Goal: Transaction & Acquisition: Purchase product/service

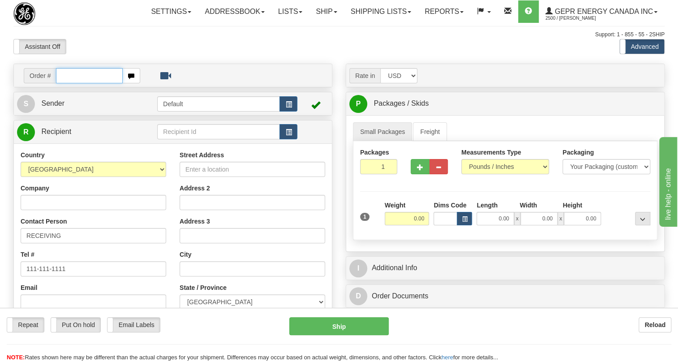
click at [61, 83] on input "text" at bounding box center [89, 75] width 67 height 15
paste input "0086682729"
type input "0086682729"
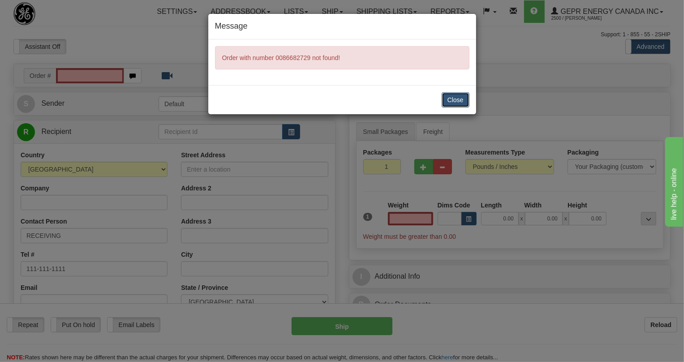
click at [455, 94] on button "Close" at bounding box center [455, 99] width 28 height 15
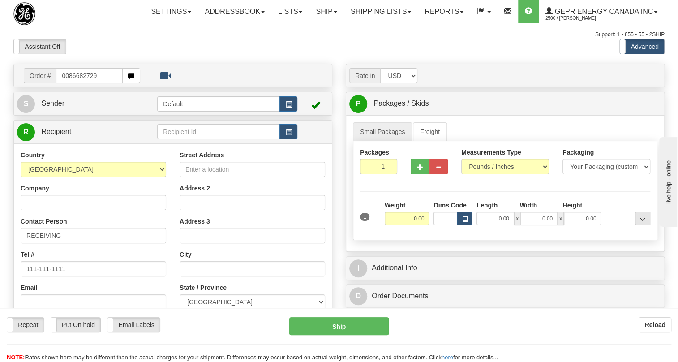
click at [68, 83] on input "0086682729" at bounding box center [89, 75] width 67 height 15
type input "86682729"
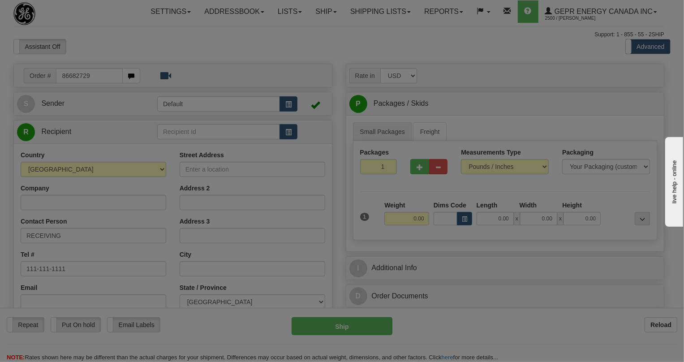
click at [175, 71] on body "Training Course Close Toggle navigation Settings Shipping Preferences New Recip…" at bounding box center [342, 181] width 684 height 362
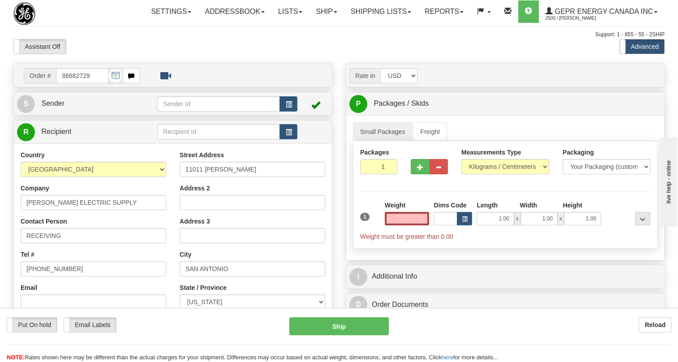
type input "0.00"
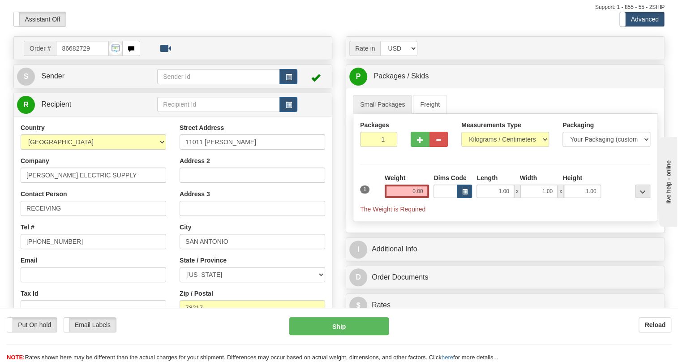
scroll to position [40, 0]
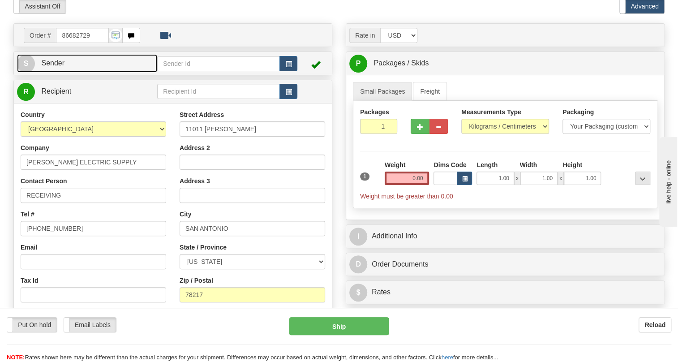
click at [49, 73] on link "S Sender" at bounding box center [87, 63] width 140 height 18
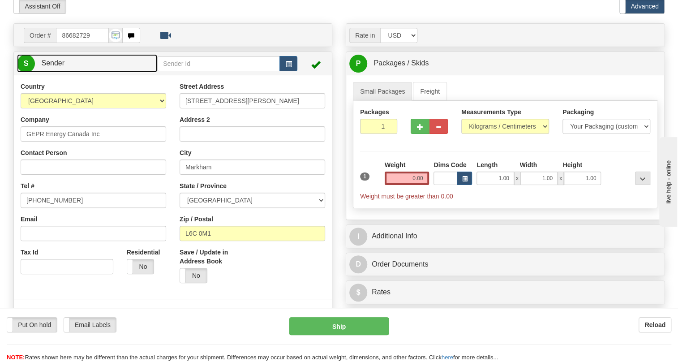
type input "MARKHAM"
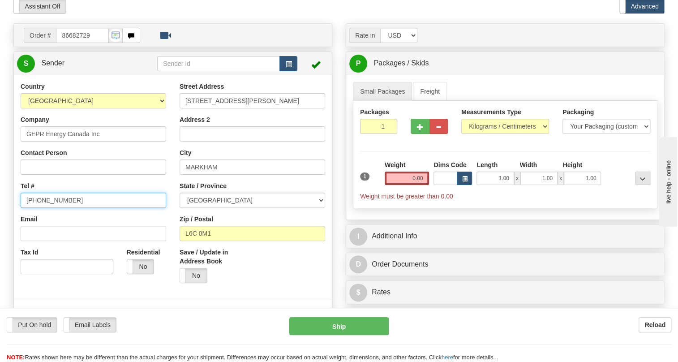
click at [54, 208] on input "[PHONE_NUMBER]" at bounding box center [93, 199] width 145 height 15
click at [54, 208] on input "(779)7960565" at bounding box center [93, 199] width 145 height 15
click at [53, 208] on input "(779)7960565" at bounding box center [93, 199] width 145 height 15
paste input "905-927-5013"
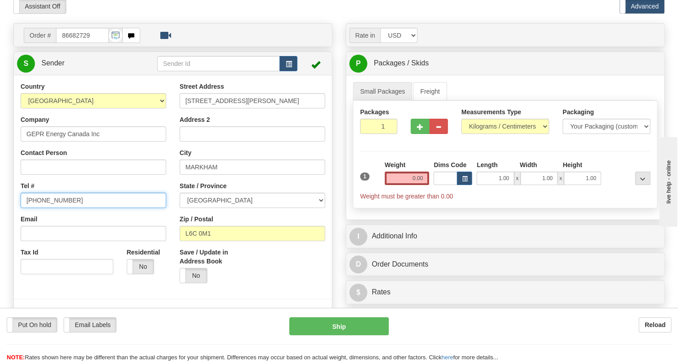
type input "905-927-5013"
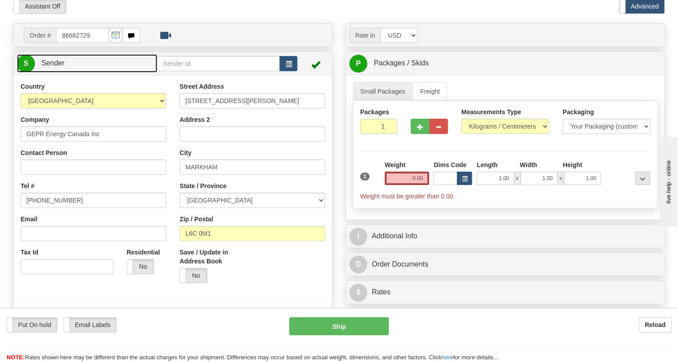
click at [76, 73] on link "S Sender" at bounding box center [87, 63] width 140 height 18
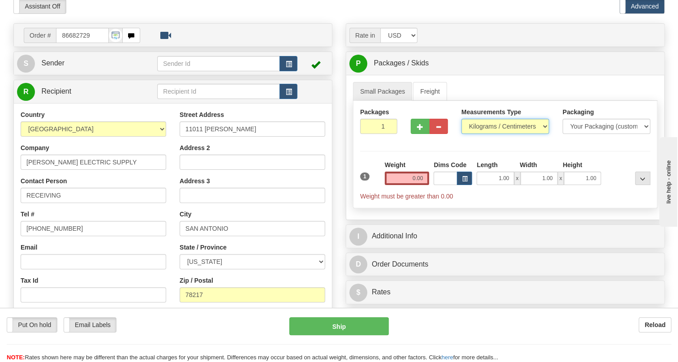
click at [506, 134] on select "Pounds / Inches Kilograms / Centimeters" at bounding box center [505, 126] width 88 height 15
select select "0"
click at [461, 134] on select "Pounds / Inches Kilograms / Centimeters" at bounding box center [505, 126] width 88 height 15
click at [498, 185] on input "1.00" at bounding box center [494, 177] width 37 height 13
type input "0.00"
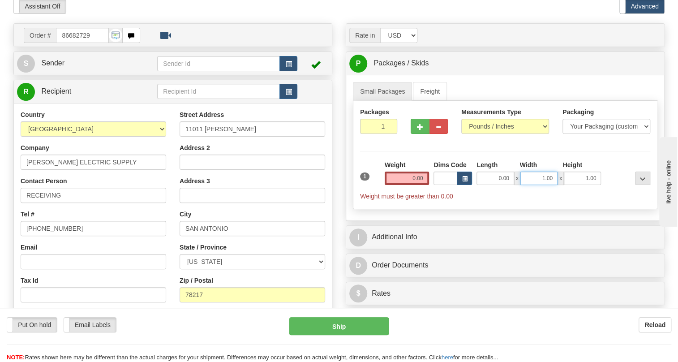
click at [539, 185] on input "1.00" at bounding box center [538, 177] width 37 height 13
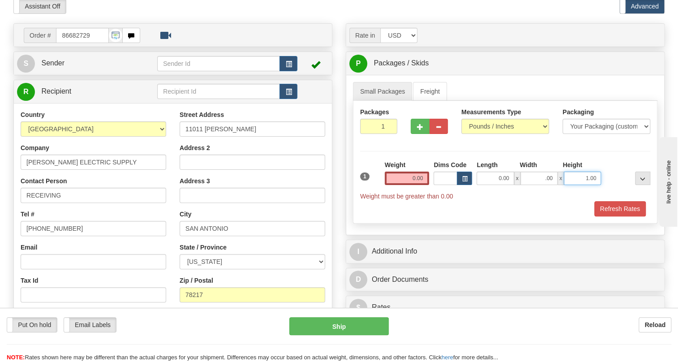
type input "0.00"
click at [577, 185] on input "1.00" at bounding box center [582, 177] width 37 height 13
type input "0.00"
click at [403, 185] on input "0.00" at bounding box center [407, 177] width 45 height 13
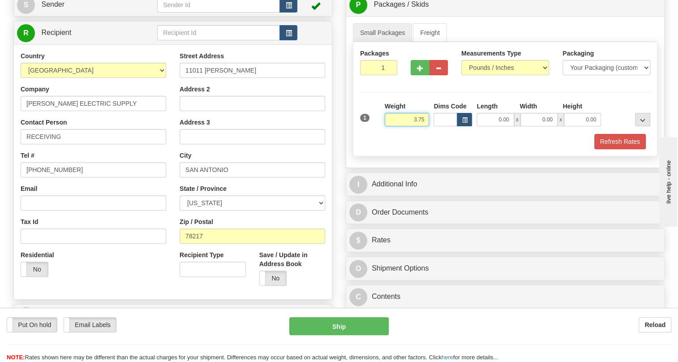
scroll to position [122, 0]
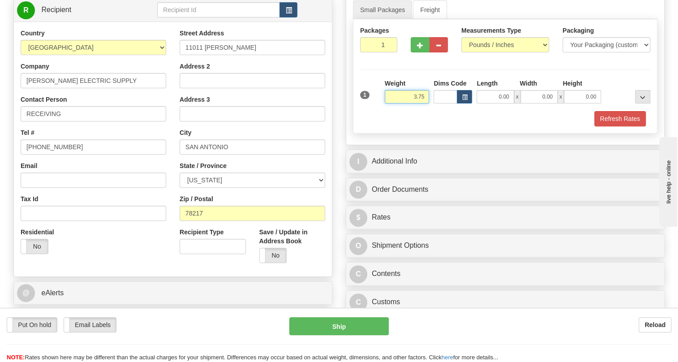
type input "3.75"
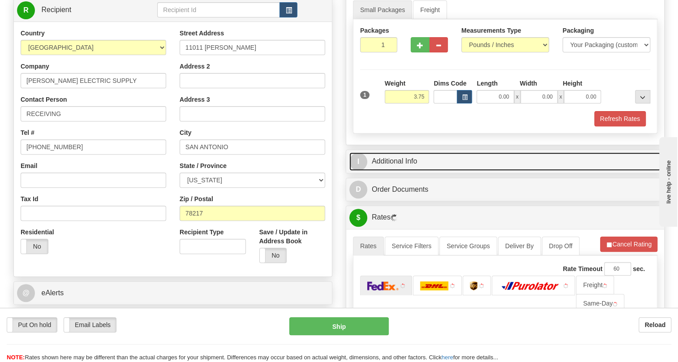
click at [387, 171] on link "I Additional Info" at bounding box center [505, 161] width 312 height 18
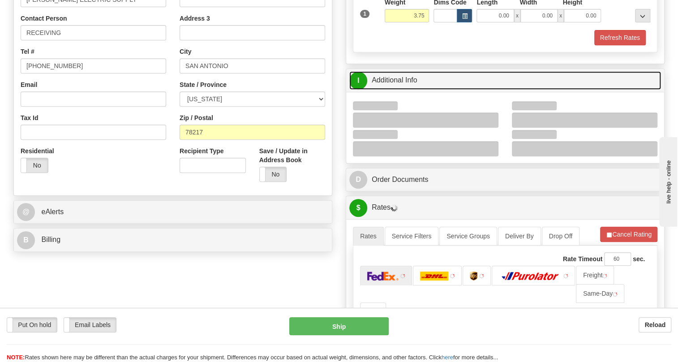
scroll to position [203, 0]
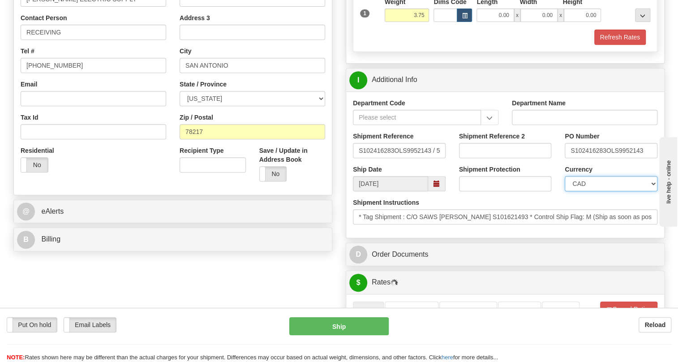
drag, startPoint x: 596, startPoint y: 201, endPoint x: 596, endPoint y: 196, distance: 5.8
click at [596, 191] on select "CAD USD EUR ZAR RON ANG ARN AUD AUS AWG BBD BFR BGN BHD BMD BND BRC BRL CHP CKZ…" at bounding box center [611, 183] width 93 height 15
select select "1"
click at [565, 191] on select "CAD USD EUR ZAR RON ANG ARN AUD AUS AWG BBD BFR BGN BHD BMD BND BRC BRL CHP CKZ…" at bounding box center [611, 183] width 93 height 15
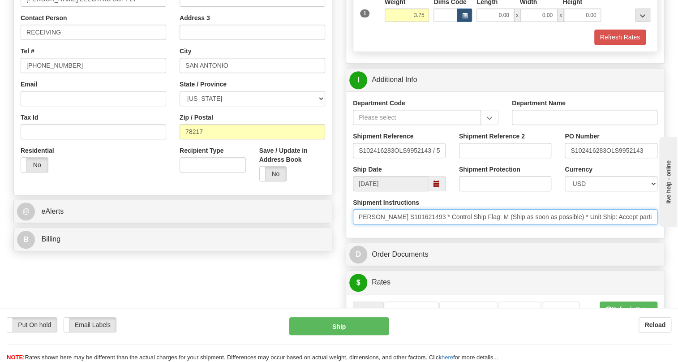
scroll to position [0, 160]
drag, startPoint x: 606, startPoint y: 234, endPoint x: 572, endPoint y: 231, distance: 33.7
click at [572, 224] on input "* Tag Shipment : C/O SAWS MEGHAN S101621493 * Control Ship Flag: M (Ship as soo…" at bounding box center [505, 216] width 304 height 15
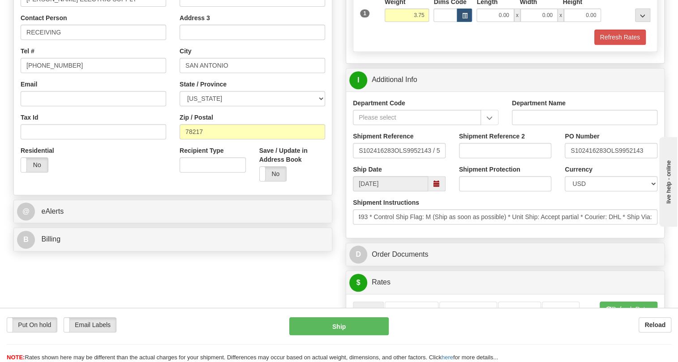
scroll to position [0, 0]
click at [541, 238] on div "Department Code Department Name Shipment Reference S102416283OLS9952143 / 53084…" at bounding box center [505, 164] width 318 height 146
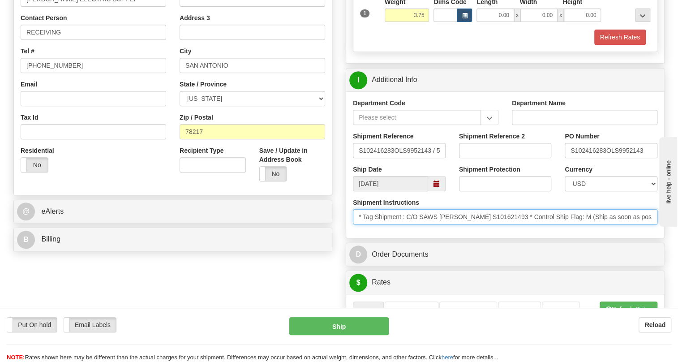
drag, startPoint x: 506, startPoint y: 236, endPoint x: 409, endPoint y: 239, distance: 96.7
click at [409, 224] on input "* Tag Shipment : C/O SAWS MEGHAN S101621493 * Control Ship Flag: M (Ship as soo…" at bounding box center [505, 216] width 304 height 15
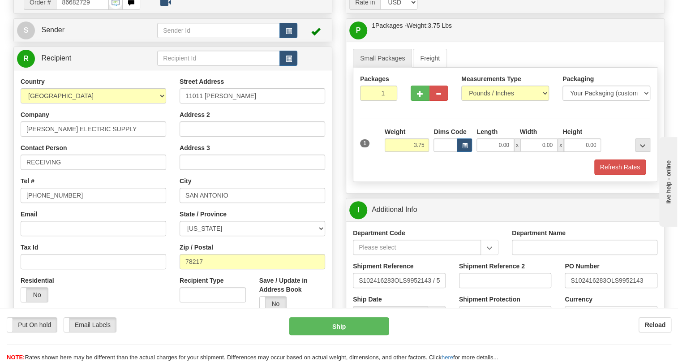
scroll to position [40, 0]
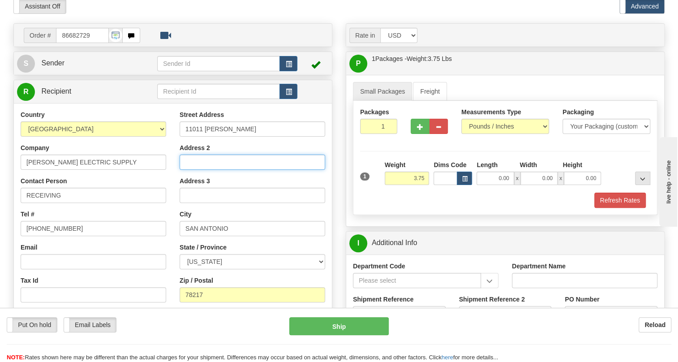
click at [190, 170] on input "Address 2" at bounding box center [252, 161] width 145 height 15
paste input "C/O SAWS MEGHAN S101621493"
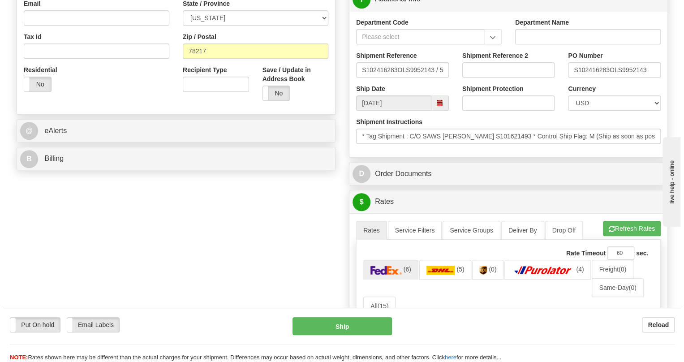
scroll to position [285, 0]
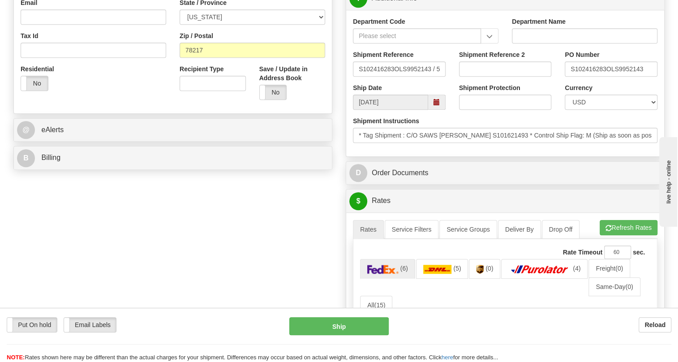
type input "C/O SAWS MEGHAN S101621493"
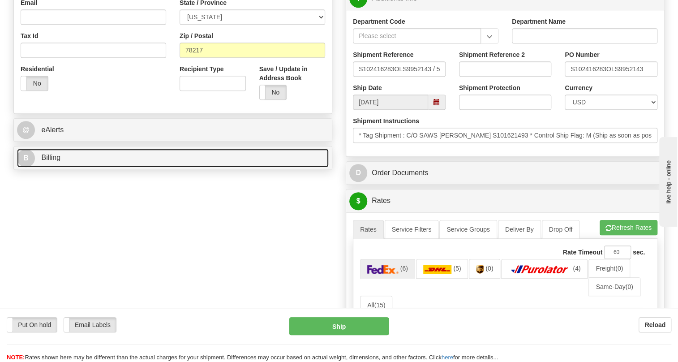
click at [50, 161] on span "Billing" at bounding box center [50, 158] width 19 height 8
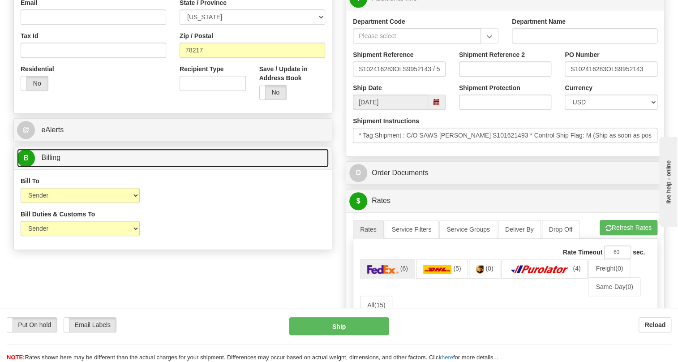
click at [50, 161] on span "Billing" at bounding box center [50, 158] width 19 height 8
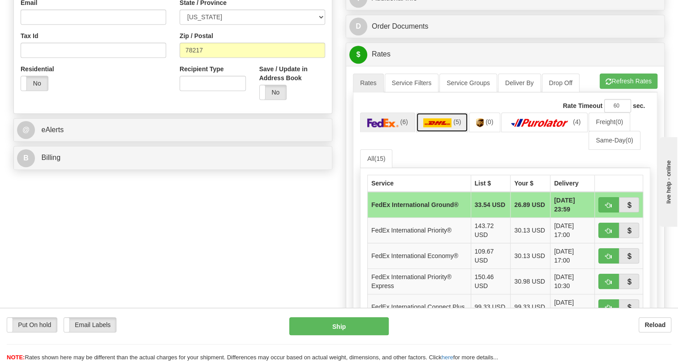
click at [436, 132] on link "(5)" at bounding box center [442, 121] width 52 height 19
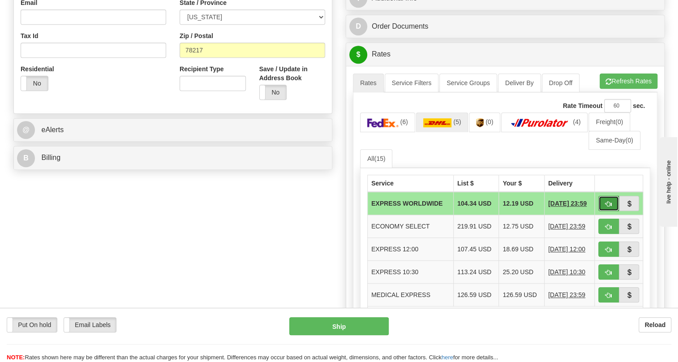
click at [604, 211] on button "button" at bounding box center [608, 203] width 21 height 15
type input "P"
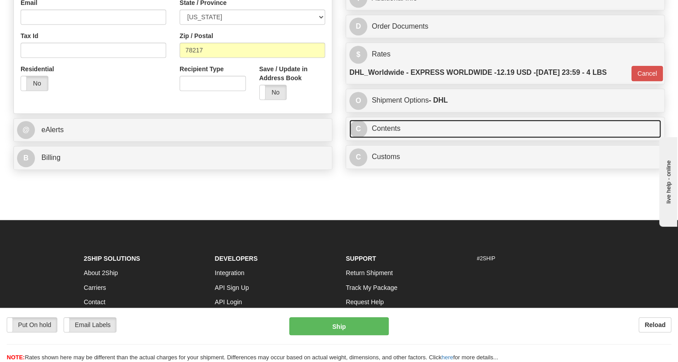
click at [394, 138] on link "C Contents" at bounding box center [505, 129] width 312 height 18
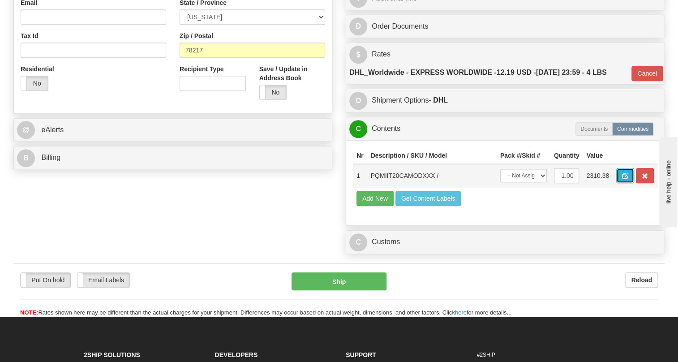
click at [625, 179] on span "button" at bounding box center [625, 176] width 6 height 6
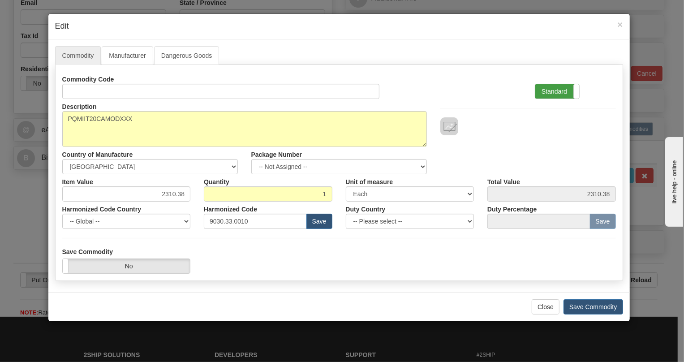
click at [550, 93] on label "Standard" at bounding box center [557, 91] width 44 height 14
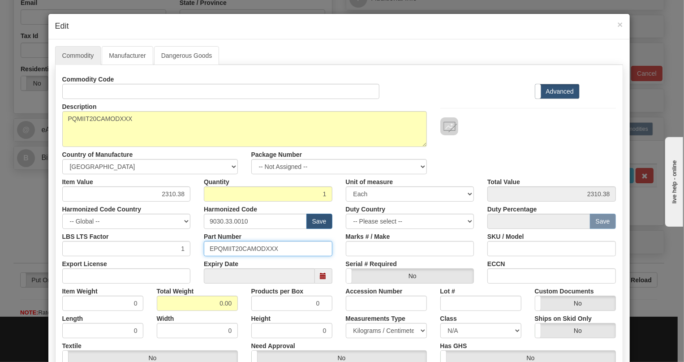
click at [244, 248] on input "EPQMIIT20CAMODXXX" at bounding box center [268, 248] width 128 height 15
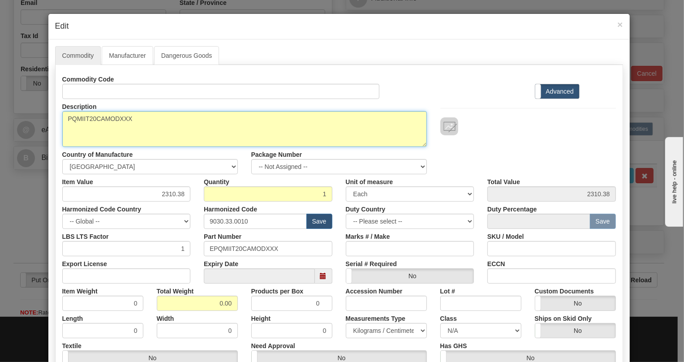
click at [65, 117] on textarea "PQMIIT20CAMODXXX" at bounding box center [244, 129] width 364 height 36
paste textarea "PQMII-T20-C-A-MODXXX"
type textarea "PQMII-T20-C-A-MODXXX P/N EPQMIIT20CAMODXXX"
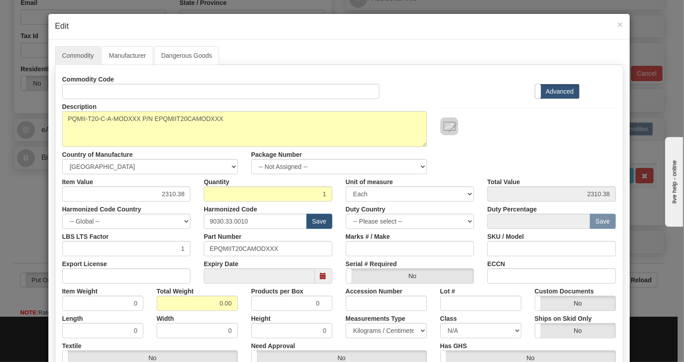
click at [238, 295] on div "Total Weight 0.00" at bounding box center [197, 296] width 94 height 27
click at [176, 196] on input "2310.38" at bounding box center [126, 193] width 128 height 15
type input "1594.52"
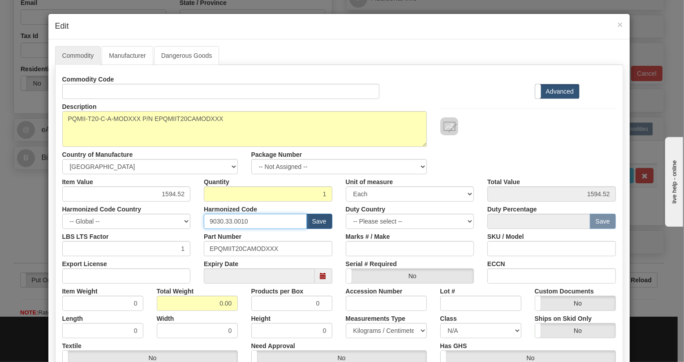
click at [237, 219] on input "9030.33.0010" at bounding box center [255, 221] width 103 height 15
paste input "28.30.000"
type input "9028.30.0000"
click at [214, 305] on input "0.00" at bounding box center [197, 302] width 81 height 15
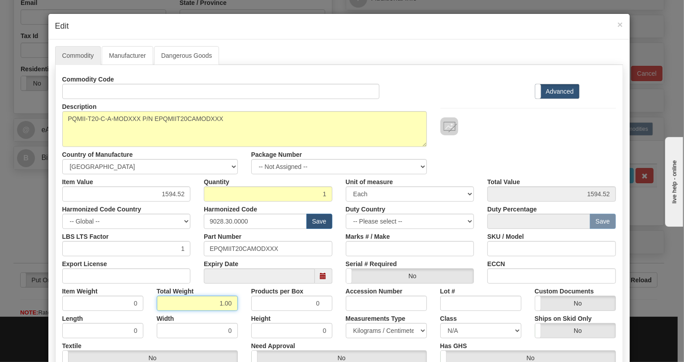
type input "1.00"
type input "1.0000"
click at [376, 328] on select "Pounds / Inches Kilograms / Centimeters" at bounding box center [386, 330] width 81 height 15
select select "0"
click at [346, 323] on select "Pounds / Inches Kilograms / Centimeters" at bounding box center [386, 330] width 81 height 15
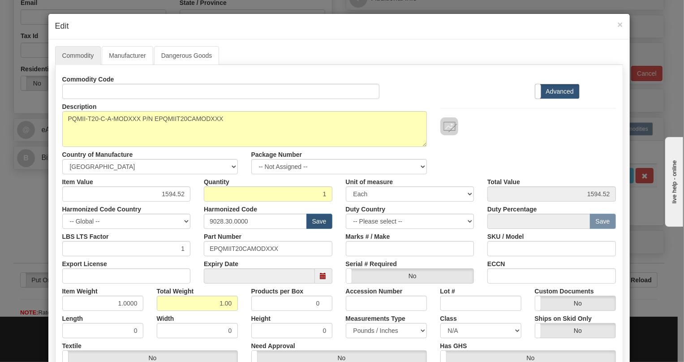
click at [328, 317] on div "Height 0" at bounding box center [291, 324] width 94 height 27
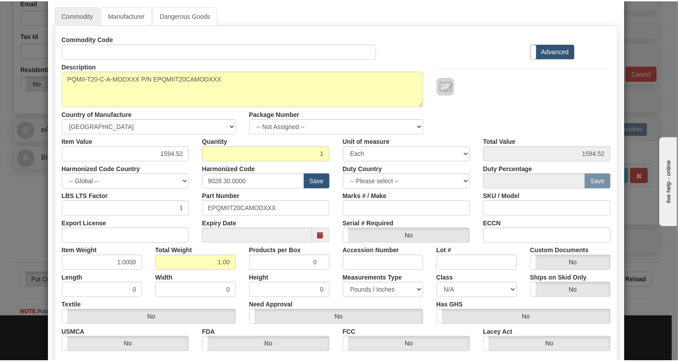
scroll to position [136, 0]
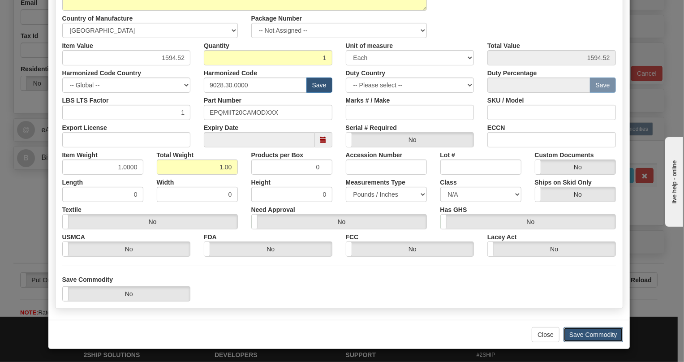
click at [599, 335] on button "Save Commodity" at bounding box center [593, 334] width 60 height 15
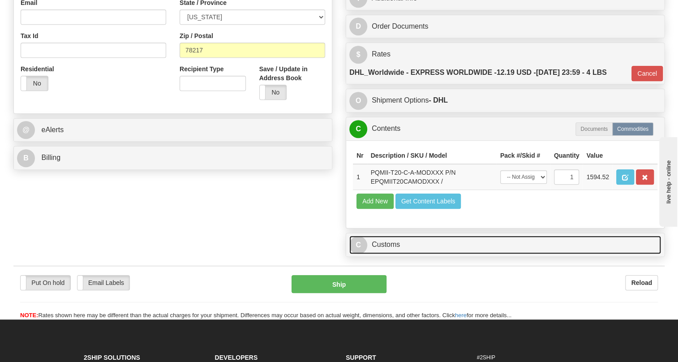
click at [388, 254] on link "C Customs" at bounding box center [505, 244] width 312 height 18
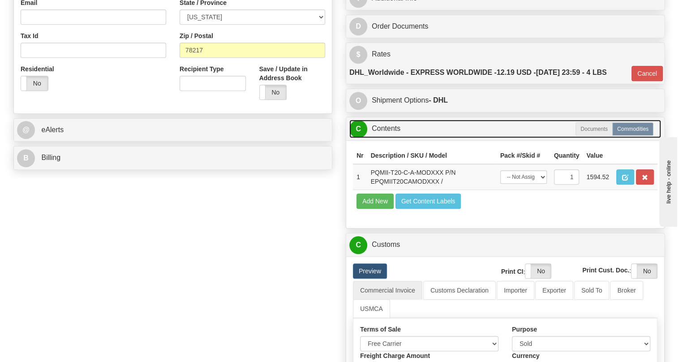
click at [389, 138] on link "C Contents" at bounding box center [505, 129] width 312 height 18
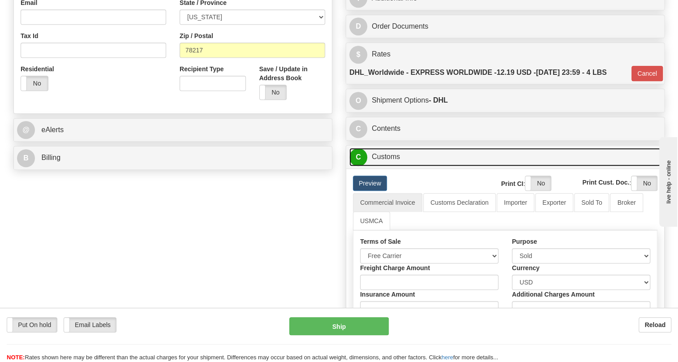
click at [385, 166] on link "C Customs" at bounding box center [505, 157] width 312 height 18
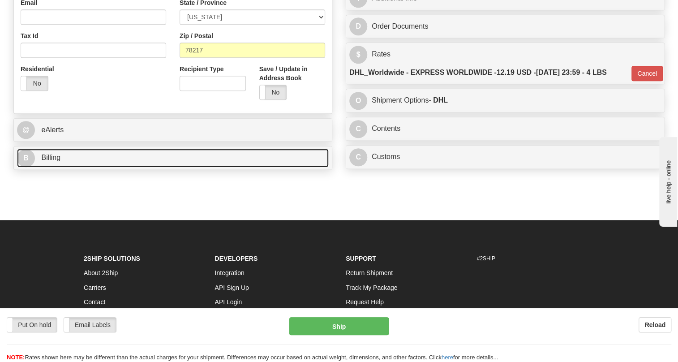
click at [53, 161] on span "Billing" at bounding box center [50, 158] width 19 height 8
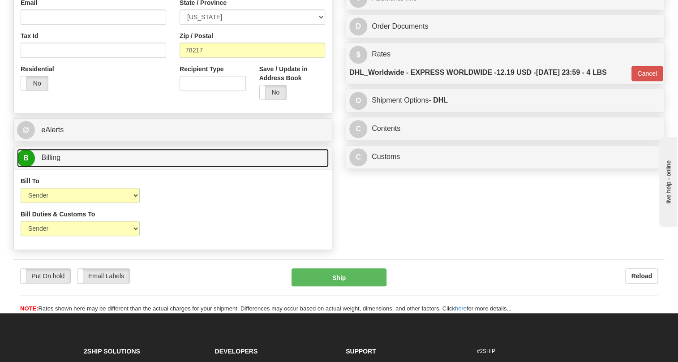
click at [53, 161] on span "Billing" at bounding box center [50, 158] width 19 height 8
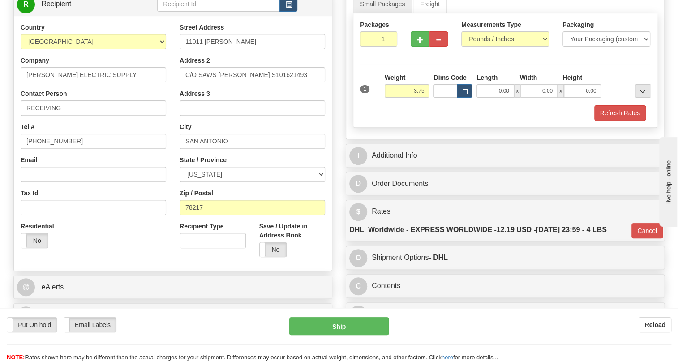
scroll to position [122, 0]
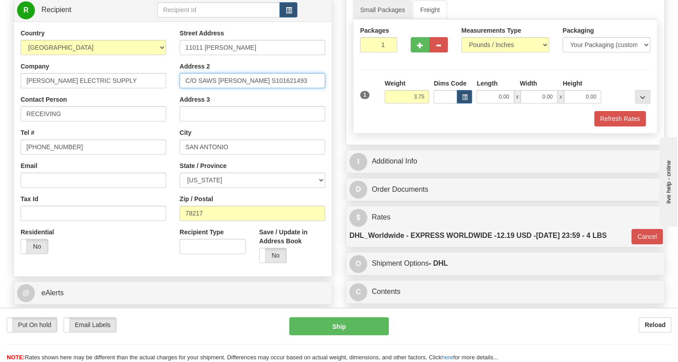
drag, startPoint x: 284, startPoint y: 102, endPoint x: 175, endPoint y: 102, distance: 109.7
click at [175, 102] on div "Street Address 11011 PERRIN BEITEL Address 2 C/O SAWS MEGHAN S101621493 Address…" at bounding box center [252, 149] width 159 height 241
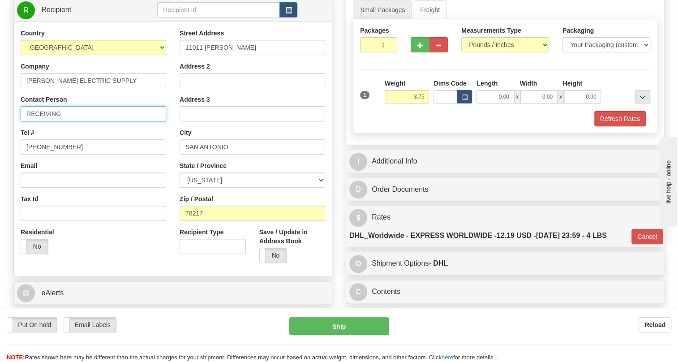
click at [69, 121] on input "RECEIVING" at bounding box center [93, 113] width 145 height 15
paste input "C/O SAWS MEGHAN S101621493"
type input "RECEIVING / C/O SAWS MEGHAN S101621493"
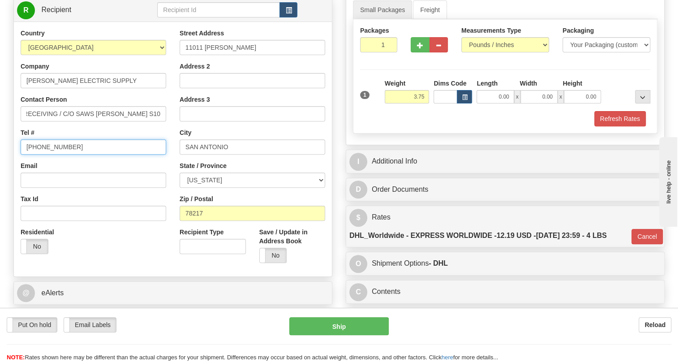
scroll to position [0, 0]
click at [57, 154] on input "(779)7960565" at bounding box center [93, 146] width 145 height 15
type input "111-111-1111"
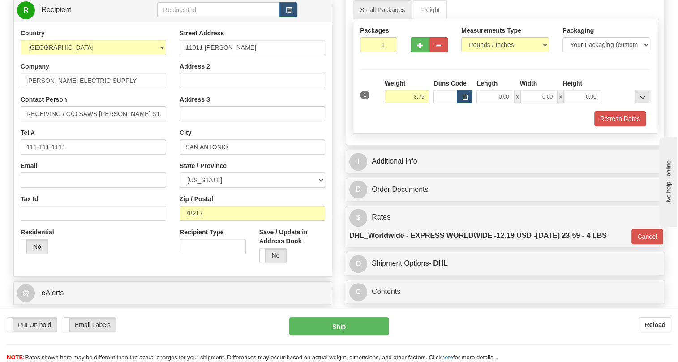
click at [143, 261] on div "Residential Yes No" at bounding box center [93, 243] width 159 height 33
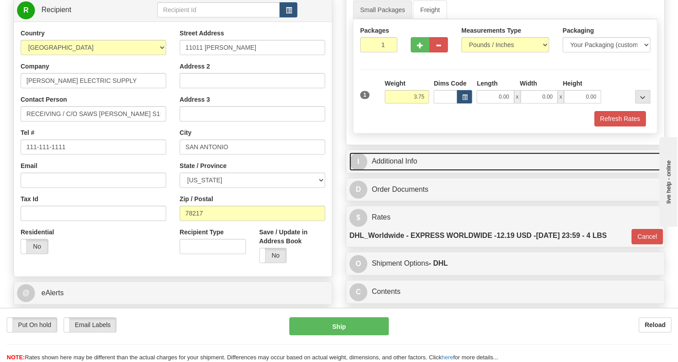
click at [401, 171] on link "I Additional Info" at bounding box center [505, 161] width 312 height 18
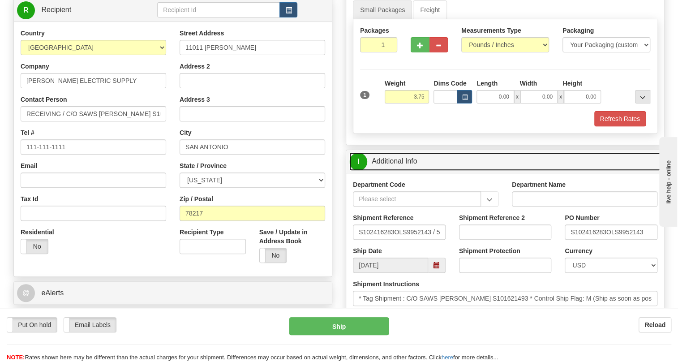
click at [401, 171] on link "I Additional Info" at bounding box center [505, 161] width 312 height 18
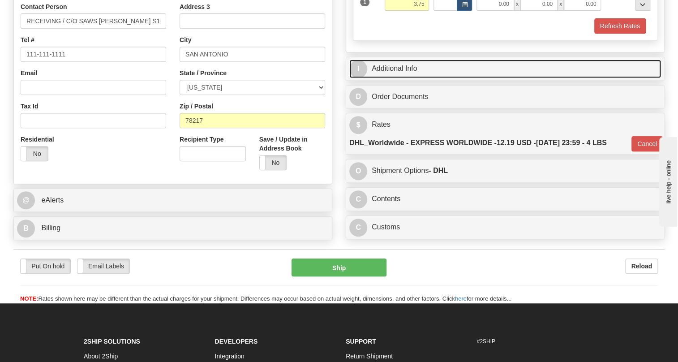
scroll to position [244, 0]
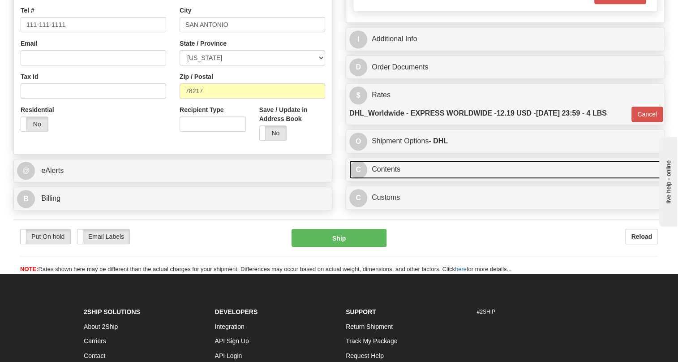
click at [390, 179] on link "C Contents" at bounding box center [505, 169] width 312 height 18
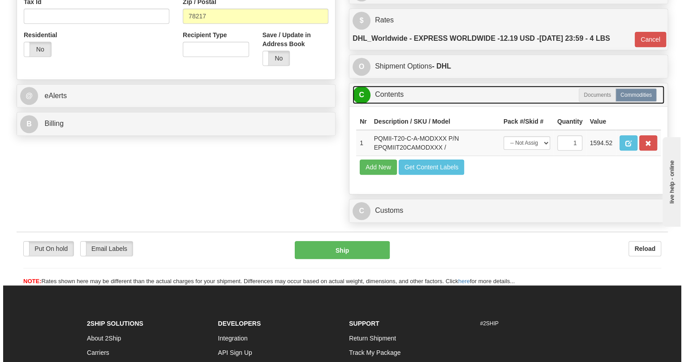
scroll to position [325, 0]
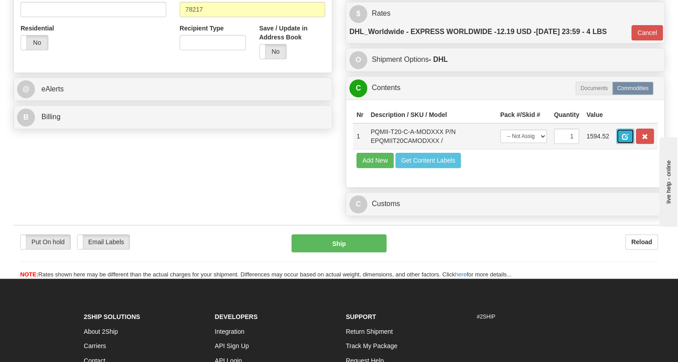
click at [627, 140] on span "button" at bounding box center [625, 137] width 6 height 6
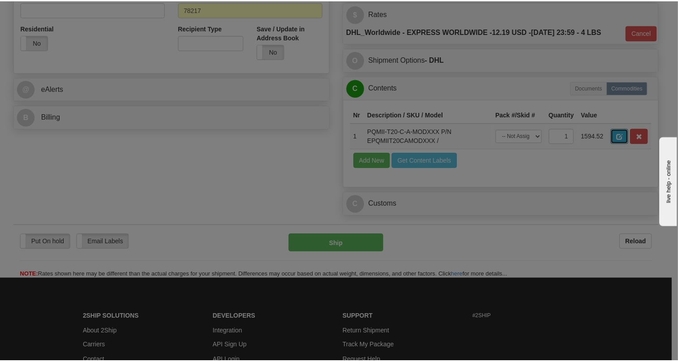
scroll to position [0, 0]
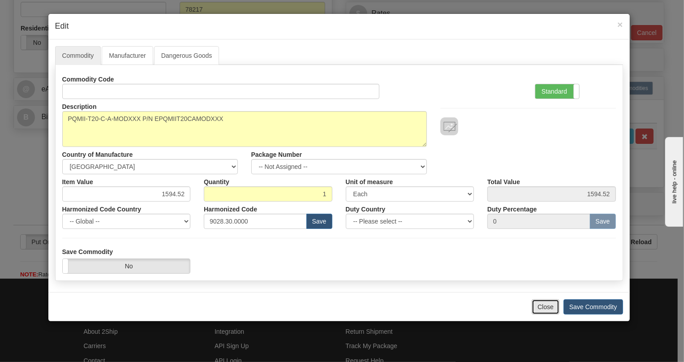
click at [542, 306] on button "Close" at bounding box center [545, 306] width 28 height 15
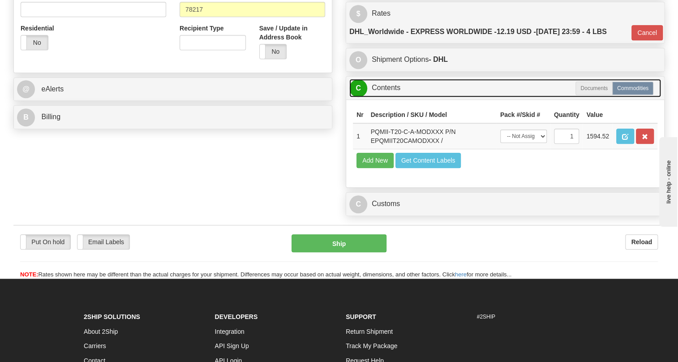
click at [387, 97] on link "C Contents" at bounding box center [505, 88] width 312 height 18
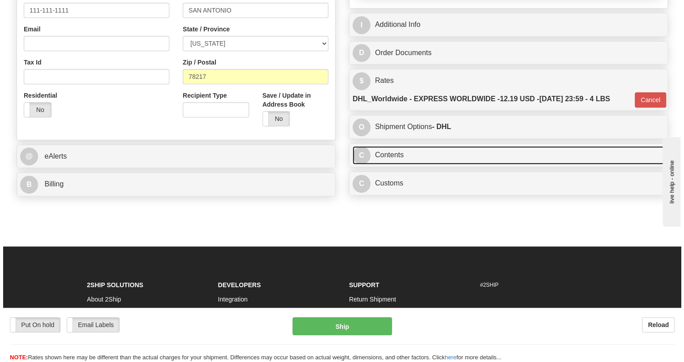
scroll to position [122, 0]
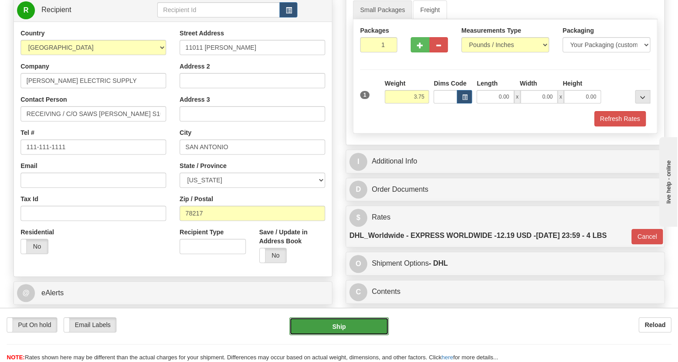
click at [338, 330] on button "Ship" at bounding box center [338, 326] width 99 height 18
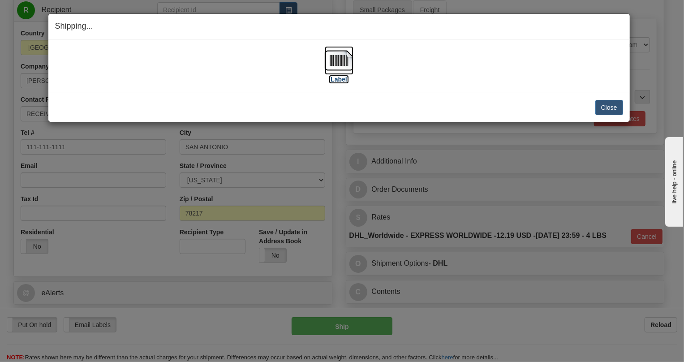
click at [338, 61] on img at bounding box center [339, 60] width 29 height 29
drag, startPoint x: 609, startPoint y: 105, endPoint x: 582, endPoint y: 103, distance: 27.4
click at [607, 105] on button "Close" at bounding box center [609, 107] width 28 height 15
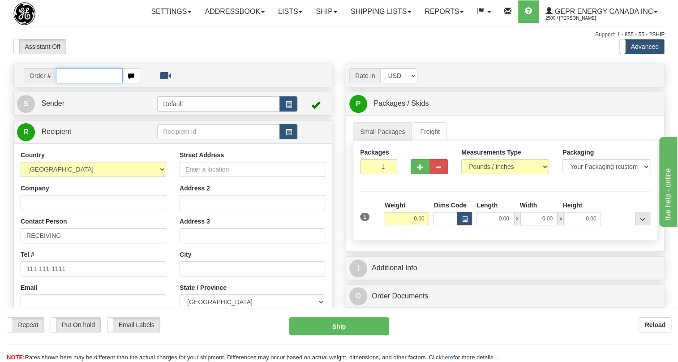
click at [77, 83] on input "text" at bounding box center [89, 75] width 67 height 15
paste input "0086682876"
click at [68, 83] on input "0086682876" at bounding box center [89, 75] width 67 height 15
type input "86682876"
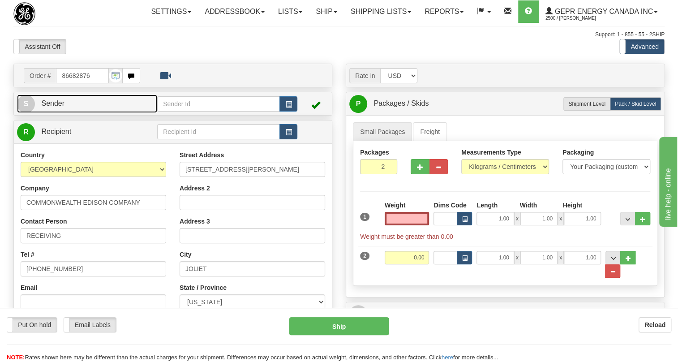
type input "0.00"
click at [60, 113] on link "S Sender" at bounding box center [87, 103] width 140 height 18
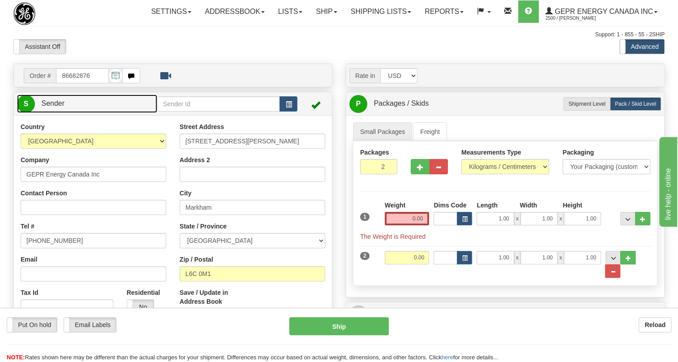
type input "MARKHAM"
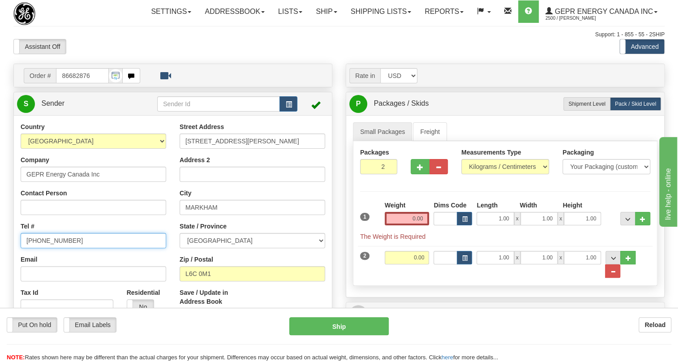
click at [51, 248] on input "(779)7960565" at bounding box center [93, 240] width 145 height 15
paste input "905-927-5013"
type input "905-927-5013"
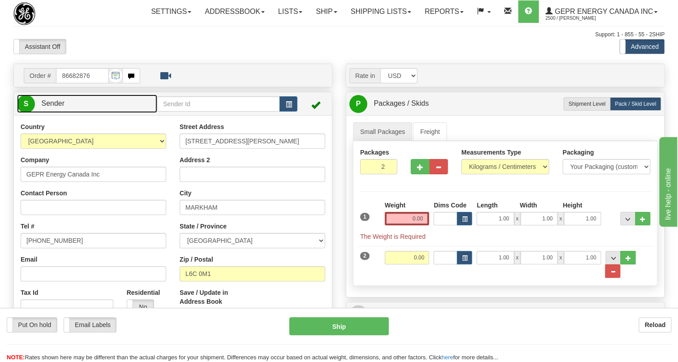
click at [54, 107] on span "Sender" at bounding box center [52, 103] width 23 height 8
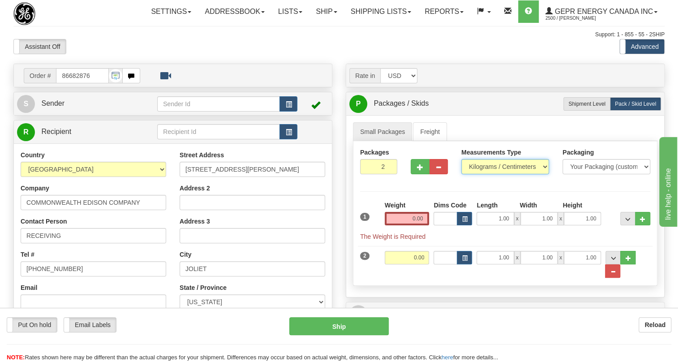
click at [540, 174] on select "Pounds / Inches Kilograms / Centimeters" at bounding box center [505, 166] width 88 height 15
select select "0"
click at [461, 174] on select "Pounds / Inches Kilograms / Centimeters" at bounding box center [505, 166] width 88 height 15
click at [615, 274] on span "..." at bounding box center [612, 271] width 5 height 5
type input "1"
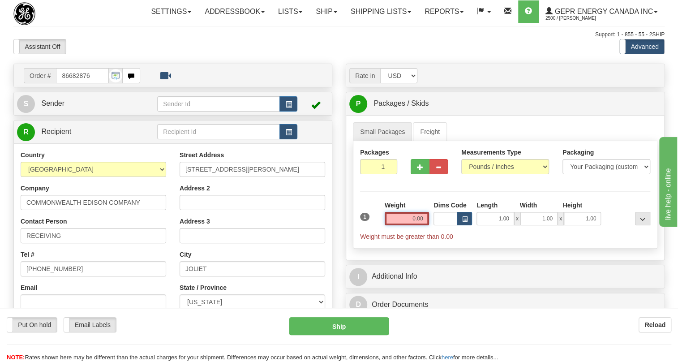
click at [411, 225] on input "0.00" at bounding box center [407, 218] width 45 height 13
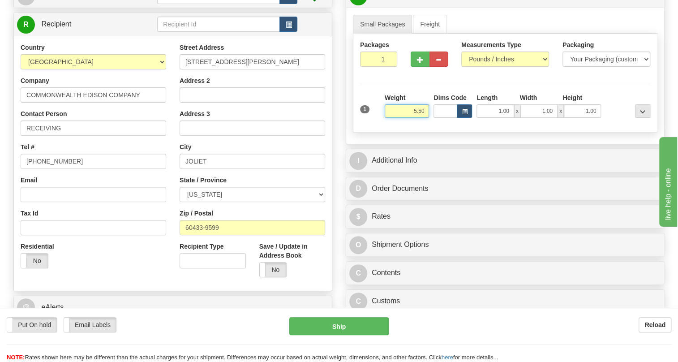
scroll to position [122, 0]
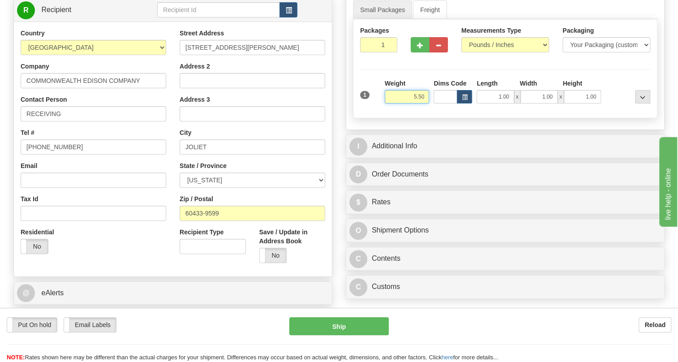
type input "5.50"
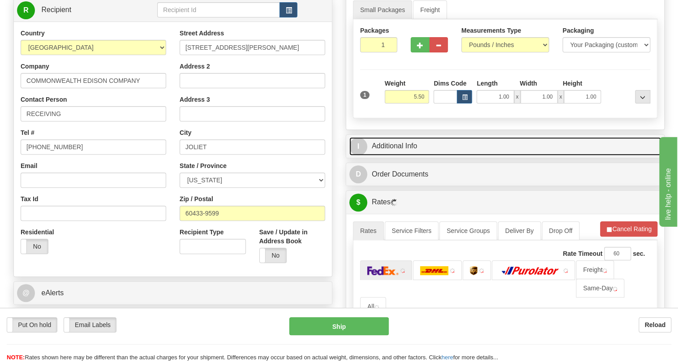
click at [394, 155] on link "I Additional Info" at bounding box center [505, 146] width 312 height 18
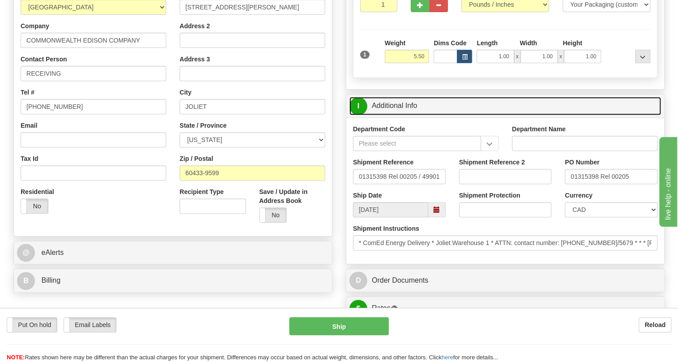
scroll to position [163, 0]
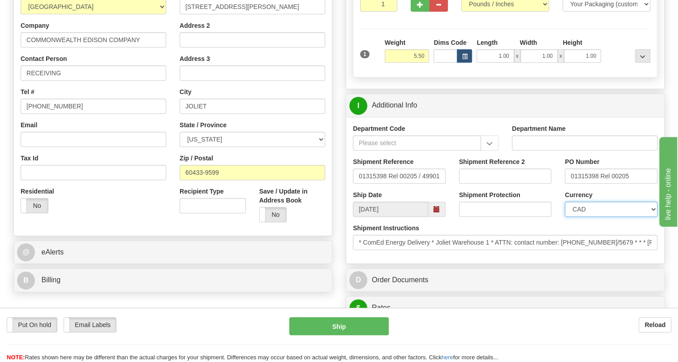
click at [609, 217] on select "CAD USD EUR ZAR RON ANG ARN AUD AUS AWG BBD BFR BGN BHD BMD BND BRC BRL CHP CKZ…" at bounding box center [611, 208] width 93 height 15
select select "1"
click at [565, 217] on select "CAD USD EUR ZAR RON ANG ARN AUD AUS AWG BBD BFR BGN BHD BMD BND BRC BRL CHP CKZ…" at bounding box center [611, 208] width 93 height 15
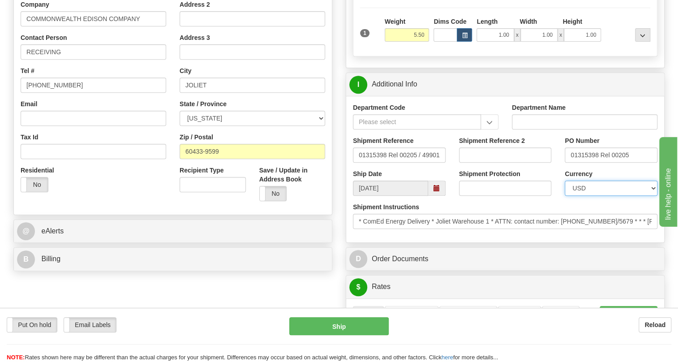
scroll to position [203, 0]
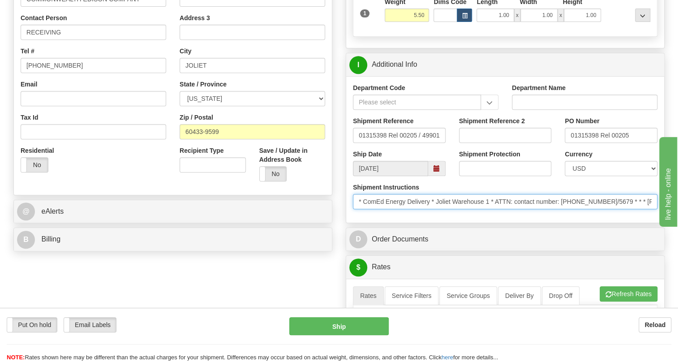
drag, startPoint x: 490, startPoint y: 221, endPoint x: 437, endPoint y: 222, distance: 52.8
click at [437, 209] on input "* ComEd Energy Delivery * Joliet Warehouse 1 * ATTN: contact number: 815 724 56…" at bounding box center [505, 201] width 304 height 15
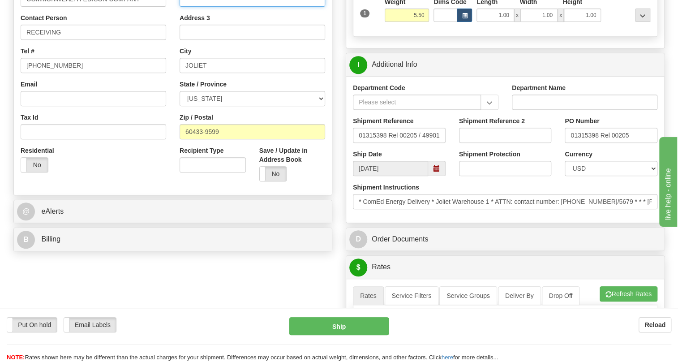
paste input "Joliet Warehouse 1"
type input "Joliet Warehouse 1"
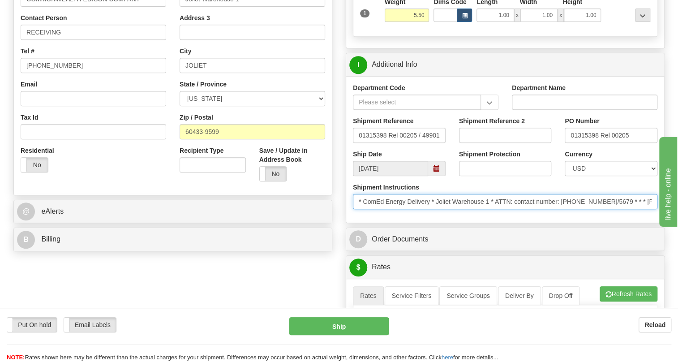
drag, startPoint x: 535, startPoint y: 220, endPoint x: 524, endPoint y: 214, distance: 12.2
click at [537, 209] on input "* ComEd Energy Delivery * Joliet Warehouse 1 * ATTN: contact number: 815 724 56…" at bounding box center [505, 201] width 304 height 15
drag, startPoint x: 616, startPoint y: 221, endPoint x: 563, endPoint y: 220, distance: 53.7
click at [563, 209] on input "* ComEd Energy Delivery * Joliet Warehouse 1 * ATTN: contact number: 815 724 56…" at bounding box center [505, 201] width 304 height 15
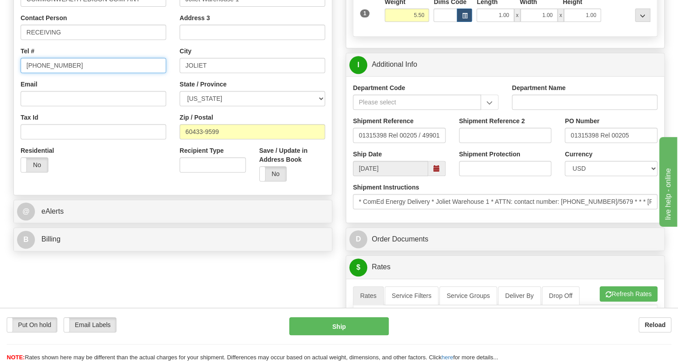
click at [50, 73] on input "(779)7960565" at bounding box center [93, 65] width 145 height 15
paste input "815 724 5677/5679"
type input "815 724 5677/5679"
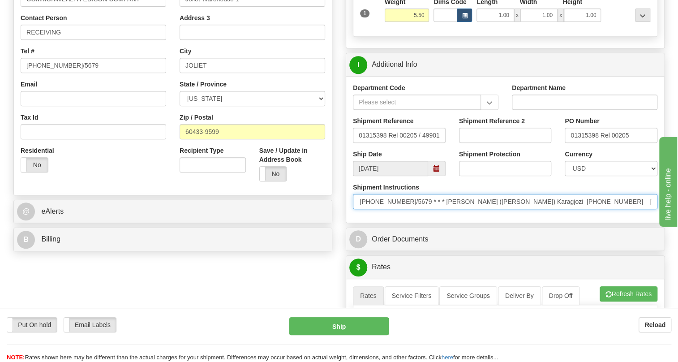
scroll to position [0, 209]
drag, startPoint x: 633, startPoint y: 220, endPoint x: 590, endPoint y: 214, distance: 42.9
click at [599, 209] on input "* ComEd Energy Delivery * Joliet Warehouse 1 * ATTN: contact number: 815 724 56…" at bounding box center [505, 201] width 304 height 15
click at [548, 209] on input "* ComEd Energy Delivery * Joliet Warehouse 1 * ATTN: contact number: 815 724 56…" at bounding box center [505, 201] width 304 height 15
drag, startPoint x: 547, startPoint y: 221, endPoint x: 423, endPoint y: 219, distance: 124.0
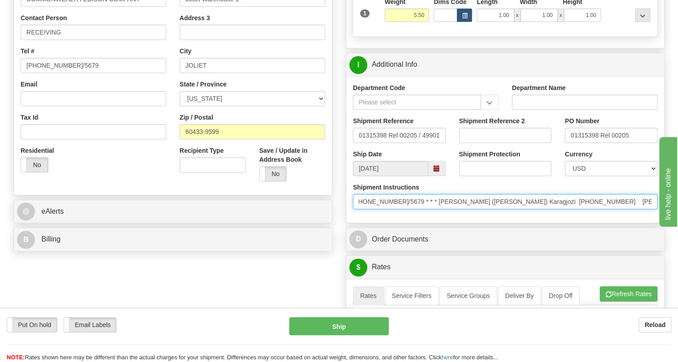
click at [423, 209] on input "* ComEd Energy Delivery * Joliet Warehouse 1 * ATTN: contact number: 815 724 56…" at bounding box center [505, 201] width 304 height 15
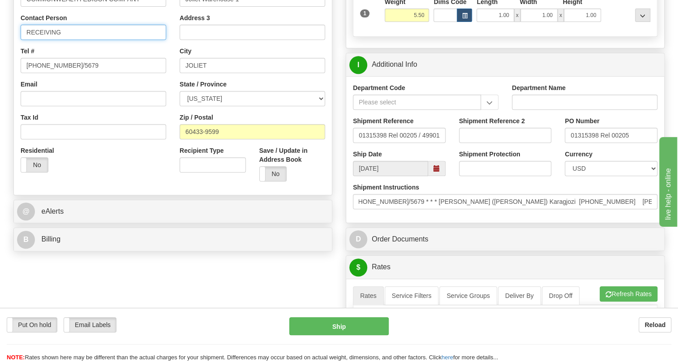
scroll to position [0, 0]
click at [49, 40] on input "RECEIVING" at bounding box center [93, 32] width 145 height 15
paste input "Esmeralda (Alda) Karagjozi 1 779-231-2399"
type input "Esmeralda (Alda) Karagjozi 1 779-231-2399"
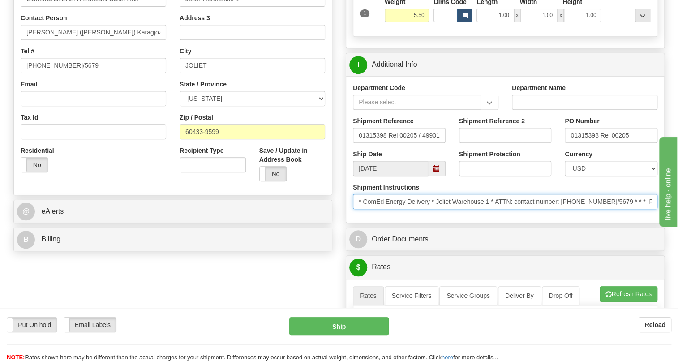
scroll to position [0, 209]
drag, startPoint x: 549, startPoint y: 220, endPoint x: 4, endPoint y: 17, distance: 581.9
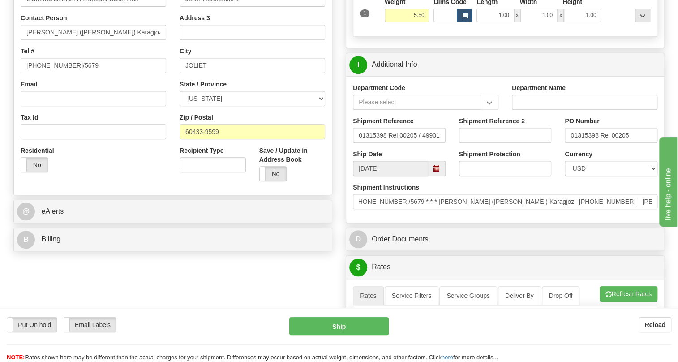
scroll to position [0, 0]
drag, startPoint x: 543, startPoint y: 235, endPoint x: 535, endPoint y: 232, distance: 7.6
click at [540, 216] on div "Shipment Instructions * ComEd Energy Delivery * Joliet Warehouse 1 * ATTN: cont…" at bounding box center [505, 199] width 318 height 33
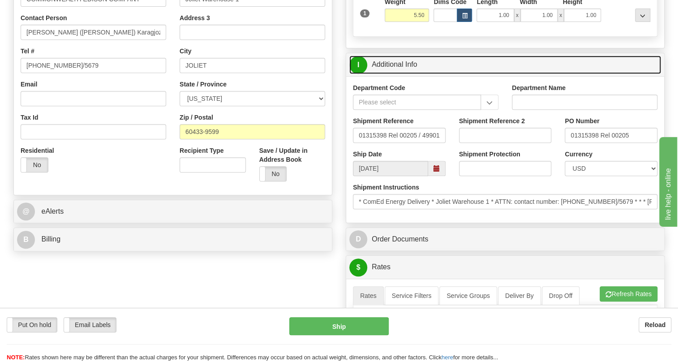
drag, startPoint x: 402, startPoint y: 84, endPoint x: 396, endPoint y: 84, distance: 6.3
click at [401, 74] on link "I Additional Info" at bounding box center [505, 65] width 312 height 18
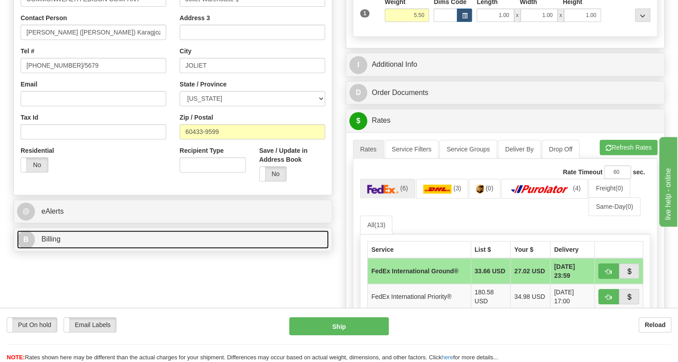
click at [50, 243] on span "Billing" at bounding box center [50, 239] width 19 height 8
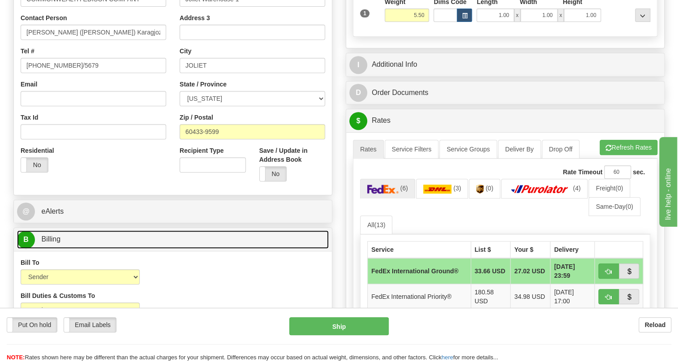
click at [50, 243] on span "Billing" at bounding box center [50, 239] width 19 height 8
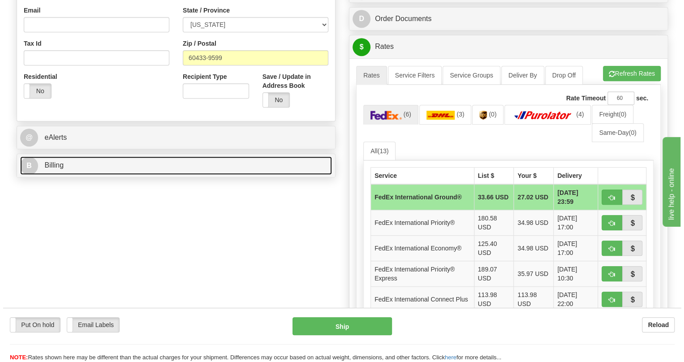
scroll to position [285, 0]
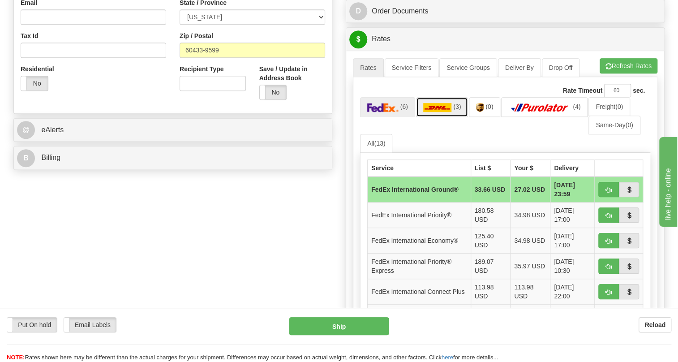
click at [438, 112] on img at bounding box center [437, 107] width 29 height 9
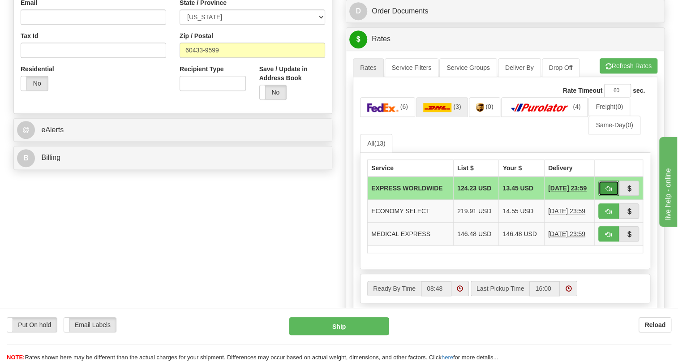
click at [608, 192] on span "button" at bounding box center [608, 189] width 6 height 6
type input "P"
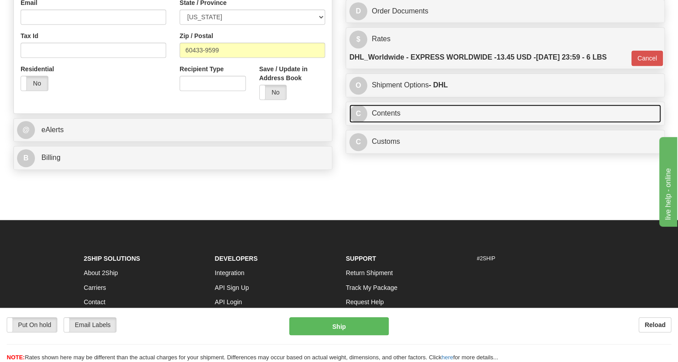
click at [384, 123] on link "C Contents" at bounding box center [505, 113] width 312 height 18
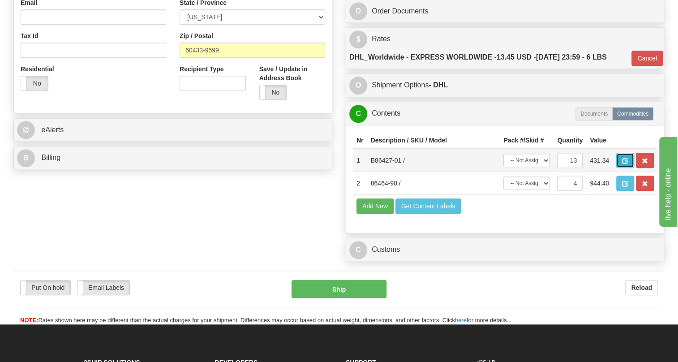
click at [623, 164] on span "button" at bounding box center [625, 161] width 6 height 6
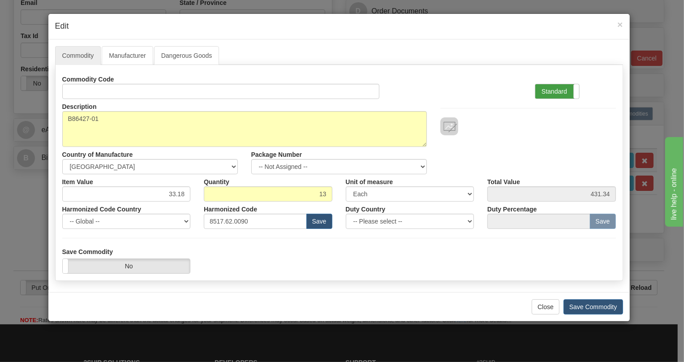
click at [549, 89] on label "Standard" at bounding box center [557, 91] width 44 height 14
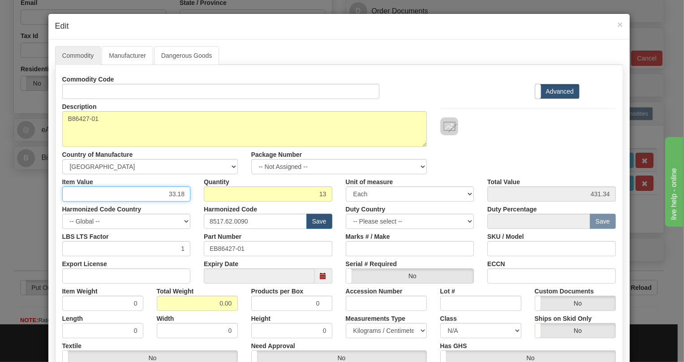
click at [175, 193] on input "33.18" at bounding box center [126, 193] width 128 height 15
type input "6.70"
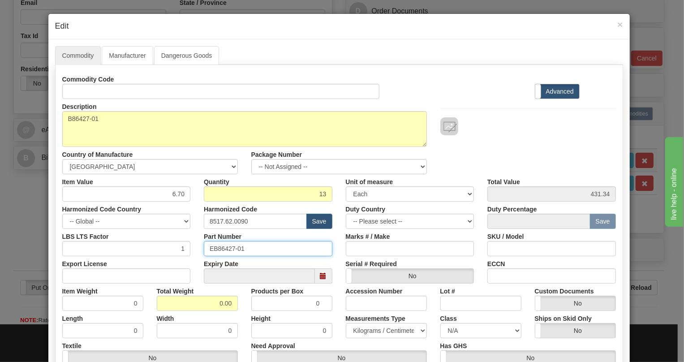
type input "87.10"
click at [244, 248] on input "EB86427-01" at bounding box center [268, 248] width 128 height 15
drag, startPoint x: 244, startPoint y: 248, endPoint x: 208, endPoint y: 250, distance: 36.8
click at [208, 250] on input "EB86427-01" at bounding box center [268, 248] width 128 height 15
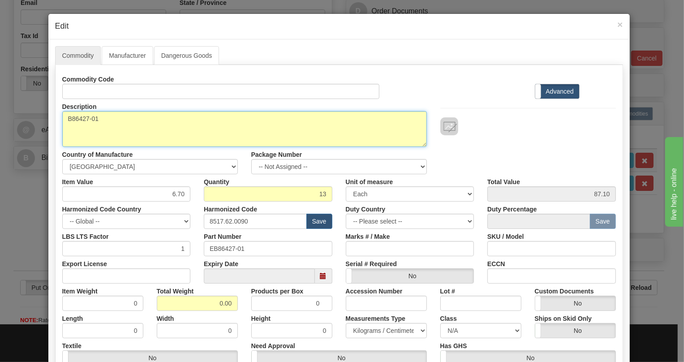
click at [65, 119] on textarea "B86427-01" at bounding box center [244, 129] width 364 height 36
paste textarea "BLANK PANEL"
type textarea "BLANK PANEL P/N EB86427-01"
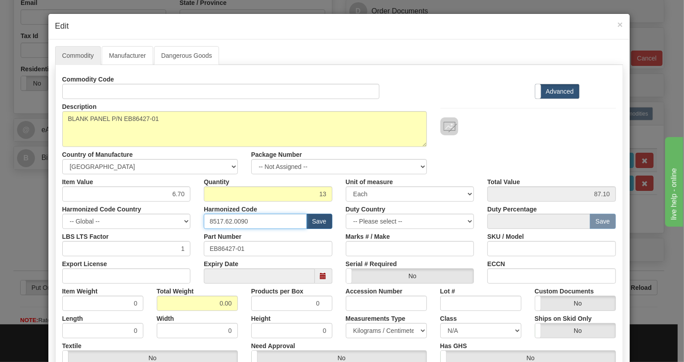
click at [230, 222] on input "8517.62.0090" at bounding box center [255, 221] width 103 height 15
click at [230, 221] on input "8517.62.0090" at bounding box center [255, 221] width 103 height 15
paste input "79.000"
type input "8517.79.0000"
click at [214, 304] on input "0.00" at bounding box center [197, 302] width 81 height 15
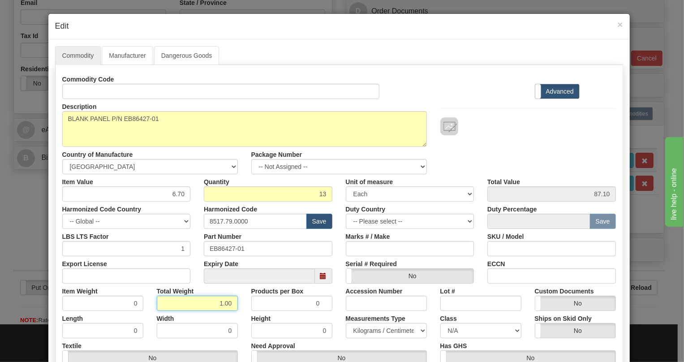
type input "1.00"
type input "0.0769"
click at [375, 329] on select "Pounds / Inches Kilograms / Centimeters" at bounding box center [386, 330] width 81 height 15
select select "0"
click at [346, 323] on select "Pounds / Inches Kilograms / Centimeters" at bounding box center [386, 330] width 81 height 15
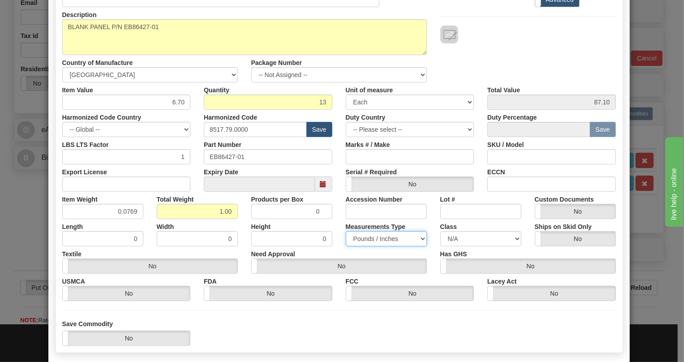
scroll to position [136, 0]
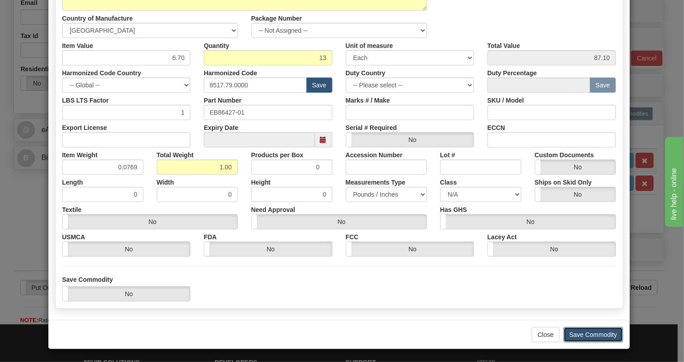
click at [579, 336] on button "Save Commodity" at bounding box center [593, 334] width 60 height 15
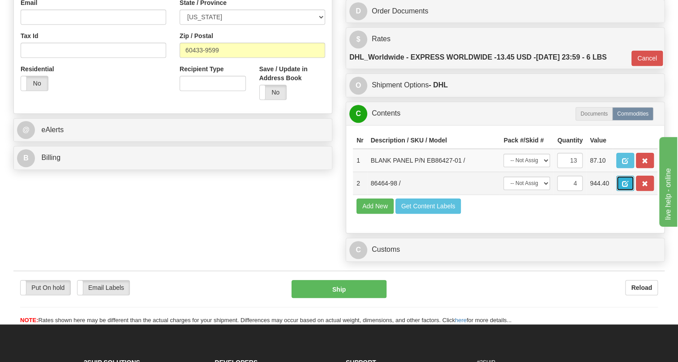
click at [623, 187] on span "button" at bounding box center [625, 184] width 6 height 6
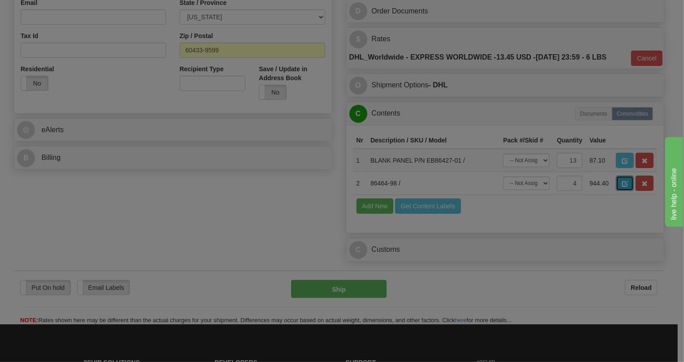
scroll to position [0, 0]
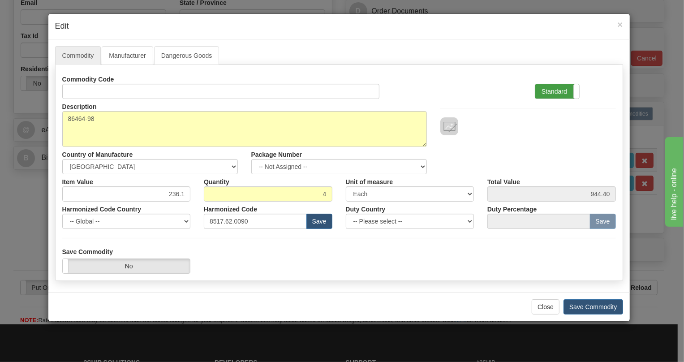
click at [551, 94] on label "Standard" at bounding box center [557, 91] width 44 height 14
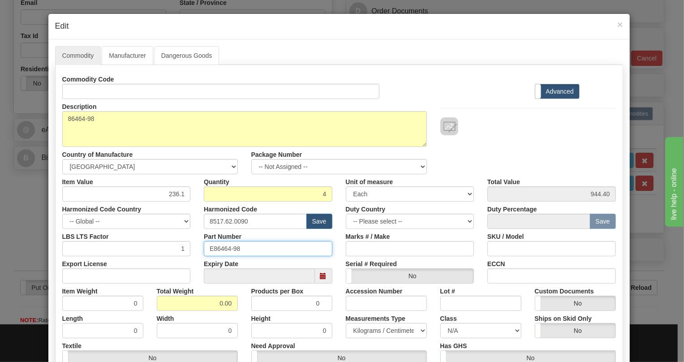
click at [221, 248] on input "E86464-98" at bounding box center [268, 248] width 128 height 15
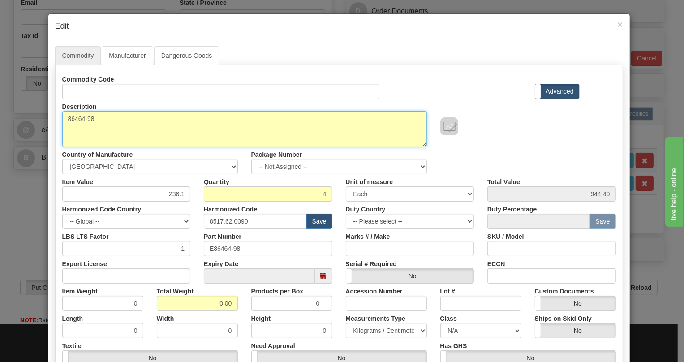
click at [65, 118] on textarea "86464-98" at bounding box center [244, 129] width 364 height 36
paste textarea "NX64F 2KM MMF PADDLEBOARD SUB-ASSEMBLY"
type textarea "NX64F 2KM MMF PADDLEBOARD SUB-ASSEMBLY P/N E86464-98"
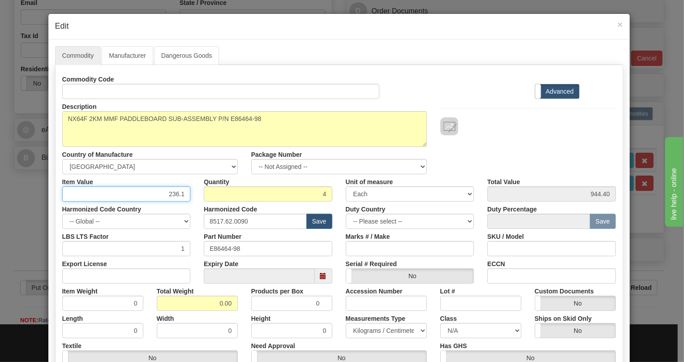
click at [170, 193] on input "236.1" at bounding box center [126, 193] width 128 height 15
type input "188.88"
type input "755.52"
click at [210, 309] on input "0.00" at bounding box center [197, 302] width 81 height 15
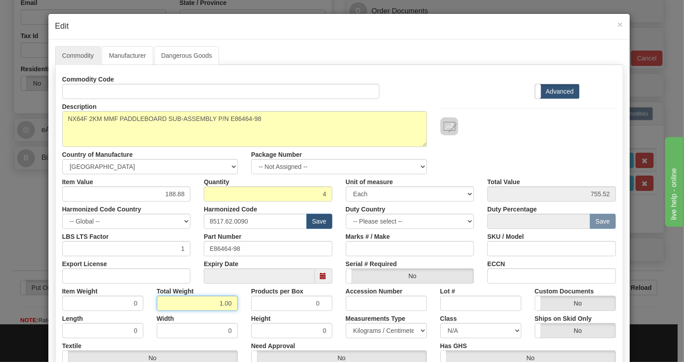
type input "1.00"
type input "0.2500"
click at [350, 332] on select "Pounds / Inches Kilograms / Centimeters" at bounding box center [386, 330] width 81 height 15
select select "0"
click at [346, 323] on select "Pounds / Inches Kilograms / Centimeters" at bounding box center [386, 330] width 81 height 15
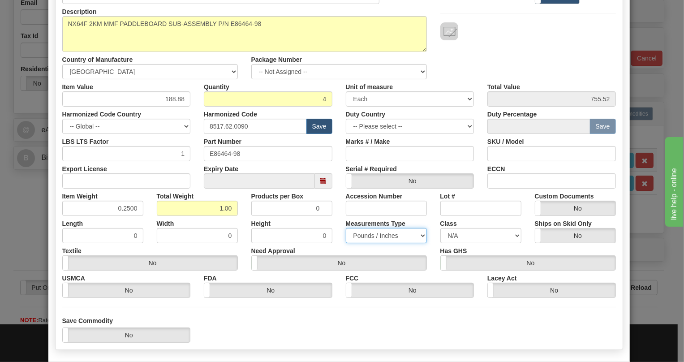
scroll to position [136, 0]
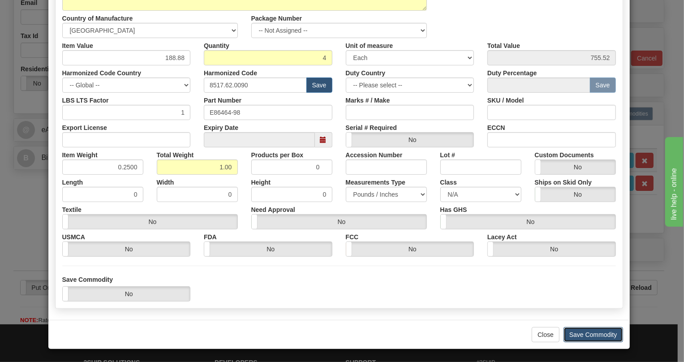
click at [583, 331] on button "Save Commodity" at bounding box center [593, 334] width 60 height 15
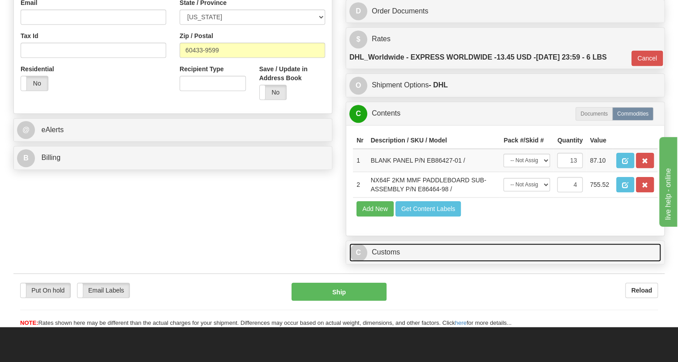
click at [391, 261] on link "C Customs" at bounding box center [505, 252] width 312 height 18
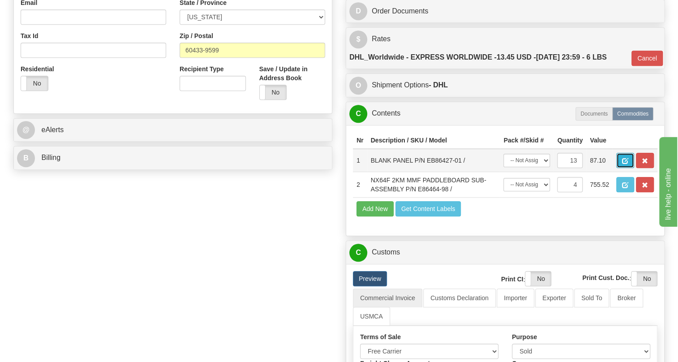
click at [626, 164] on span "button" at bounding box center [625, 161] width 6 height 6
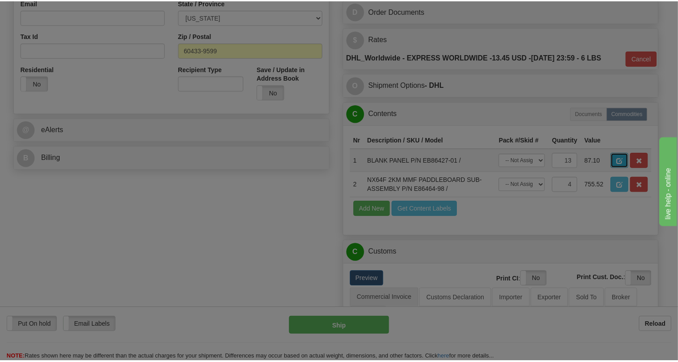
scroll to position [0, 0]
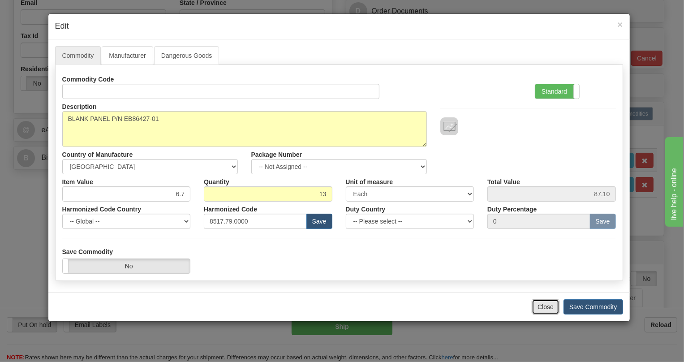
click at [546, 309] on button "Close" at bounding box center [545, 306] width 28 height 15
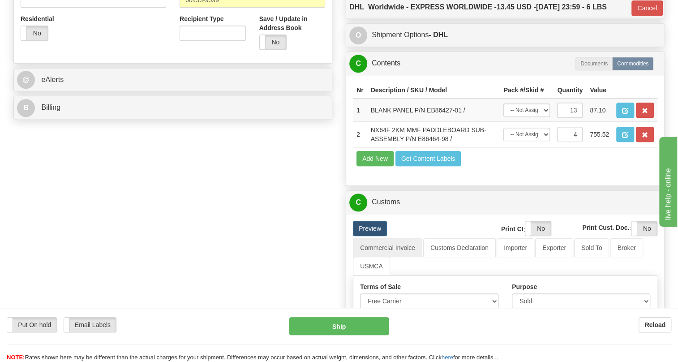
scroll to position [325, 0]
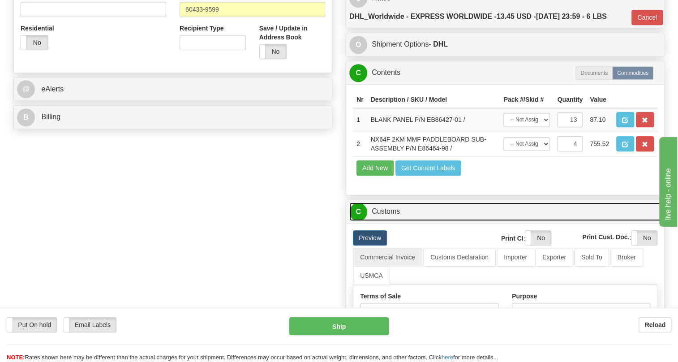
click at [384, 221] on link "C Customs" at bounding box center [505, 211] width 312 height 18
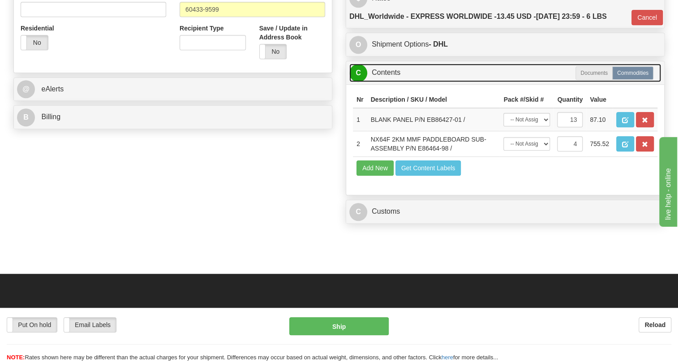
click at [388, 82] on link "C Contents" at bounding box center [505, 73] width 312 height 18
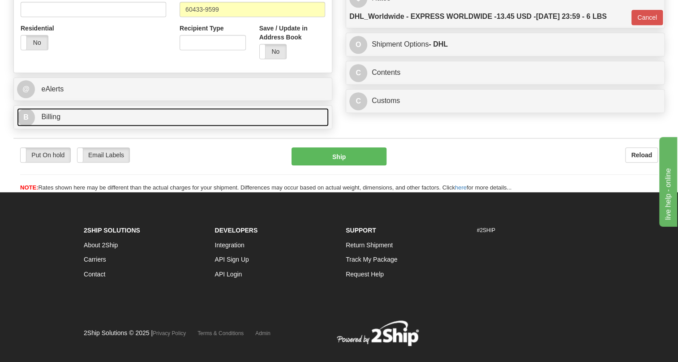
click at [58, 120] on span "Billing" at bounding box center [50, 117] width 19 height 8
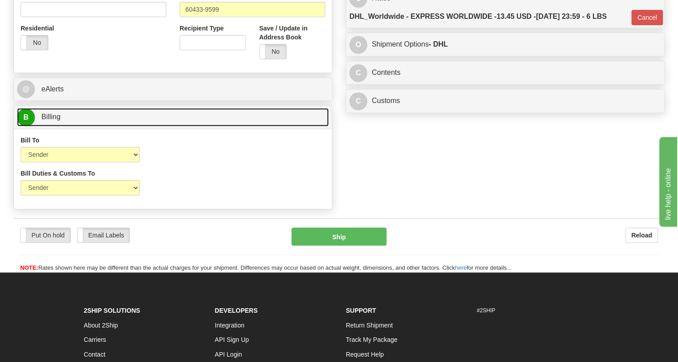
click at [58, 120] on span "Billing" at bounding box center [50, 117] width 19 height 8
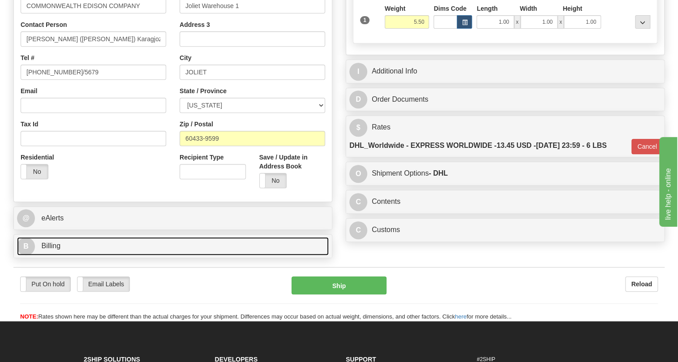
scroll to position [163, 0]
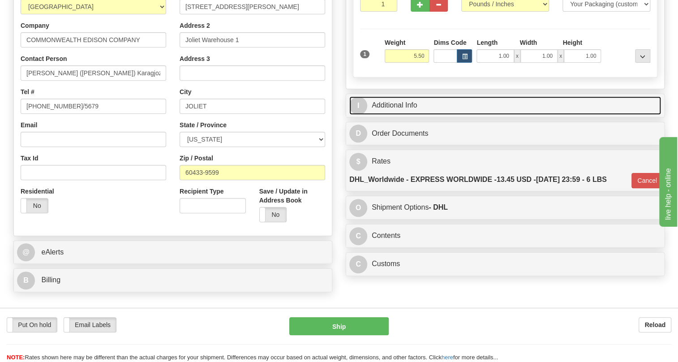
click at [409, 115] on link "I Additional Info" at bounding box center [505, 105] width 312 height 18
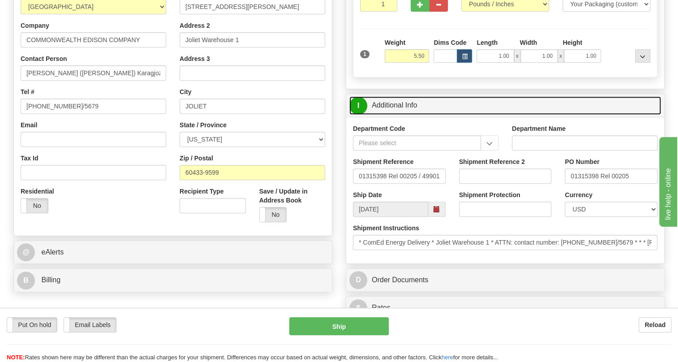
click at [409, 115] on link "I Additional Info" at bounding box center [505, 105] width 312 height 18
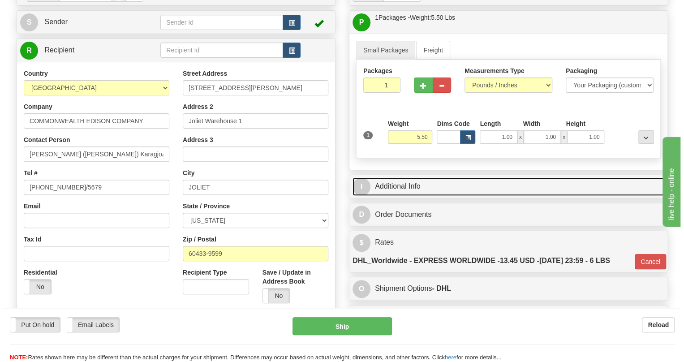
scroll to position [81, 0]
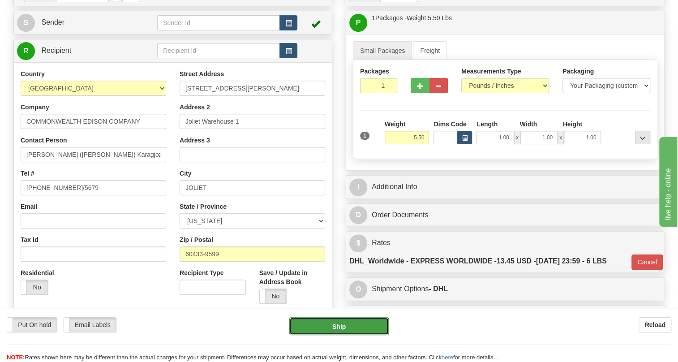
click at [337, 327] on button "Ship" at bounding box center [338, 326] width 99 height 18
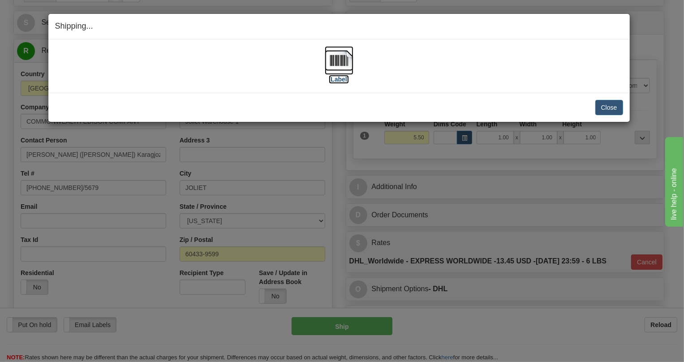
click at [339, 60] on img at bounding box center [339, 60] width 29 height 29
click at [607, 105] on button "Close" at bounding box center [609, 107] width 28 height 15
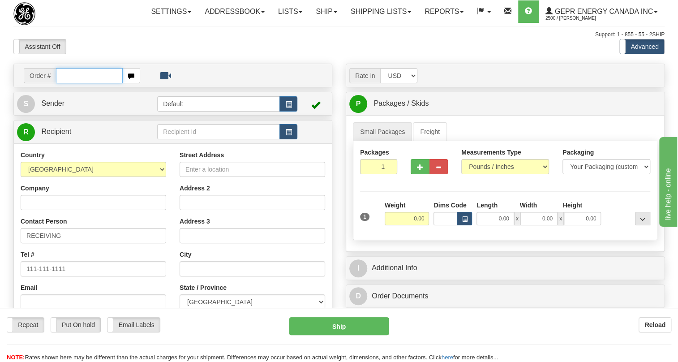
click at [71, 83] on input "text" at bounding box center [89, 75] width 67 height 15
paste input "0086682872"
click at [69, 83] on input "0086682872" at bounding box center [89, 75] width 67 height 15
type input "86682872"
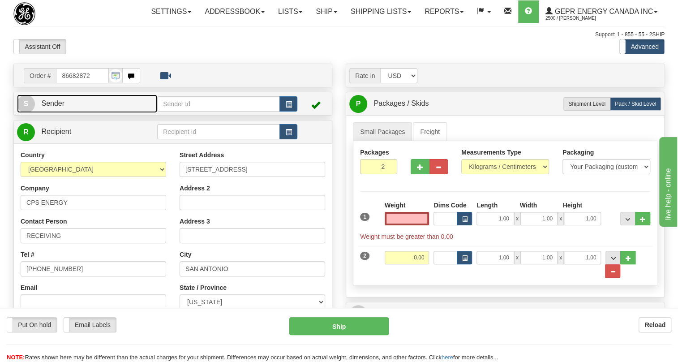
type input "0.00"
click at [56, 107] on span "Sender" at bounding box center [52, 103] width 23 height 8
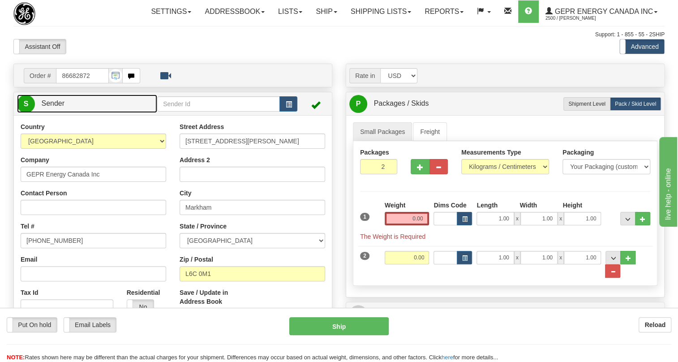
type input "MARKHAM"
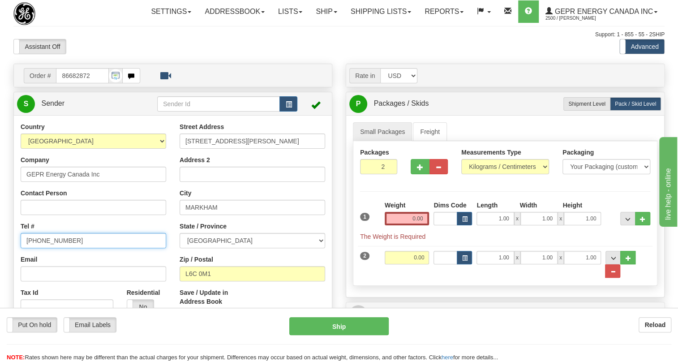
click at [55, 248] on input "(779)7960565" at bounding box center [93, 240] width 145 height 15
paste input "905-927-5013"
type input "905-927-5013"
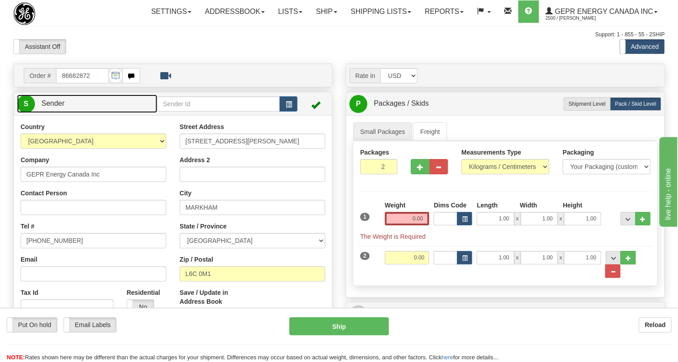
click at [63, 107] on span "Sender" at bounding box center [52, 103] width 23 height 8
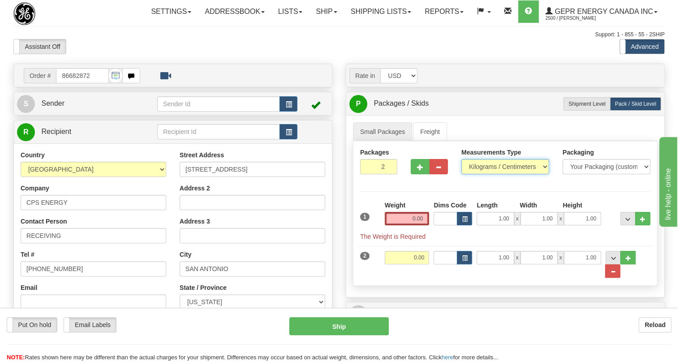
click at [505, 174] on select "Pounds / Inches Kilograms / Centimeters" at bounding box center [505, 166] width 88 height 15
select select "0"
click at [461, 174] on select "Pounds / Inches Kilograms / Centimeters" at bounding box center [505, 166] width 88 height 15
click at [615, 274] on span "..." at bounding box center [612, 271] width 5 height 5
type input "1"
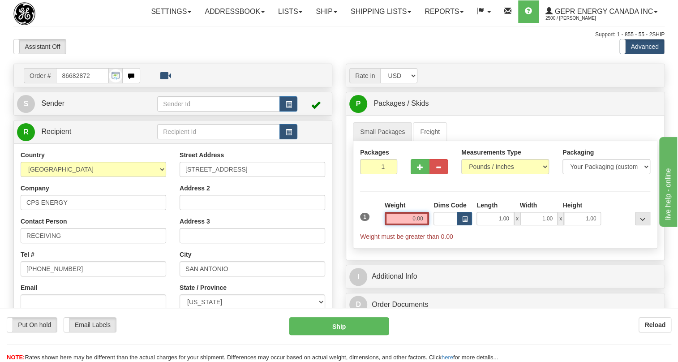
click at [411, 225] on input "0.00" at bounding box center [407, 218] width 45 height 13
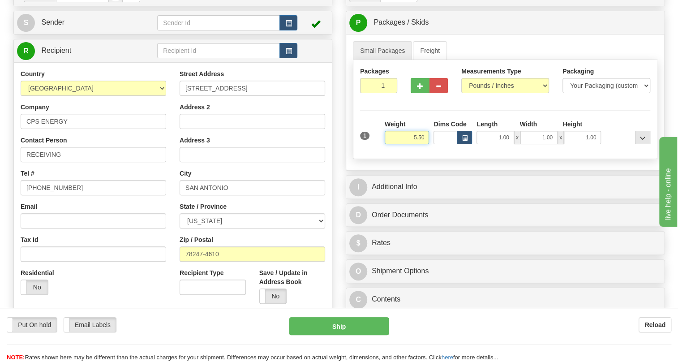
type input "5.50"
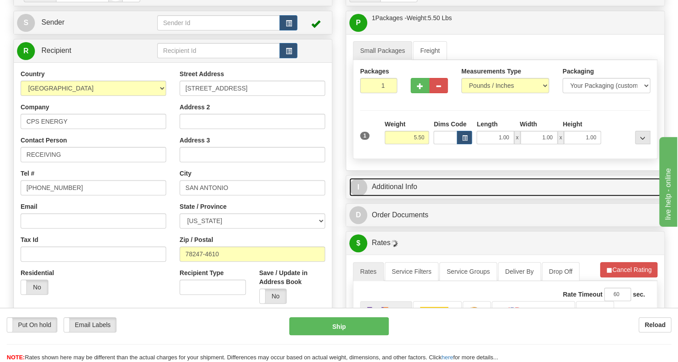
click at [400, 196] on link "I Additional Info" at bounding box center [505, 187] width 312 height 18
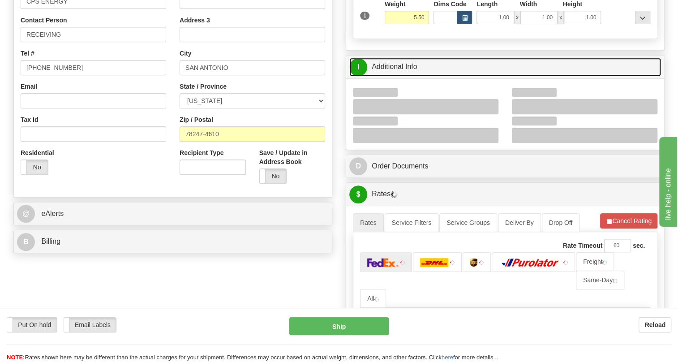
scroll to position [203, 0]
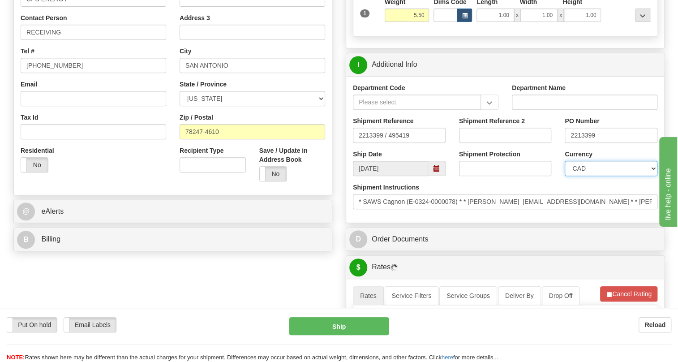
click at [597, 176] on select "CAD USD EUR ZAR RON ANG ARN AUD AUS AWG BBD BFR BGN BHD BMD BND BRC BRL CHP CKZ…" at bounding box center [611, 168] width 93 height 15
select select "1"
click at [565, 176] on select "CAD USD EUR ZAR RON ANG ARN AUD AUS AWG BBD BFR BGN BHD BMD BND BRC BRL CHP CKZ…" at bounding box center [611, 168] width 93 height 15
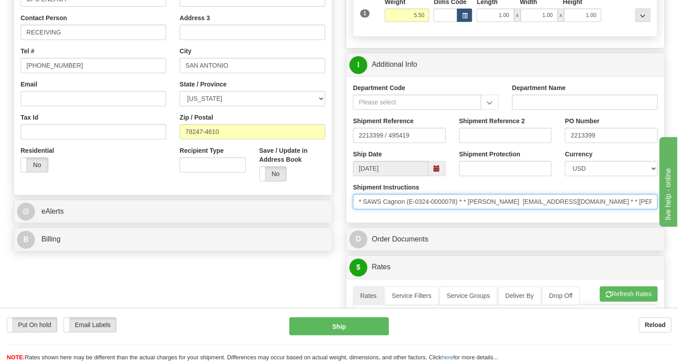
drag, startPoint x: 469, startPoint y: 222, endPoint x: 521, endPoint y: 224, distance: 52.4
click at [521, 209] on input "* SAWS Cagnon (E-0324-0000078) * * Rosalinda Ramirez mrramirez@cpsenergy.com * …" at bounding box center [505, 201] width 304 height 15
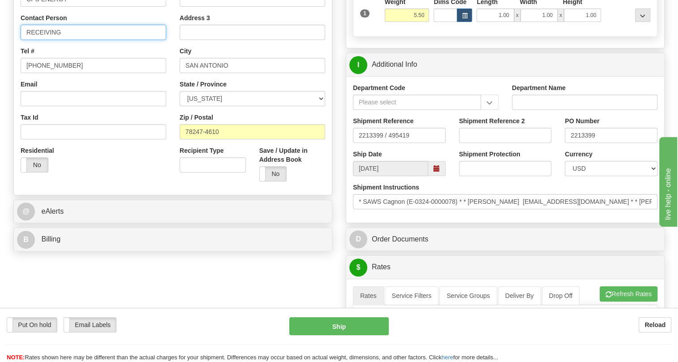
click at [48, 40] on input "RECEIVING" at bounding box center [93, 32] width 145 height 15
paste input "osalinda Ramirez"
type input "Rosalinda Ramirez / Vanessa Zuniga"
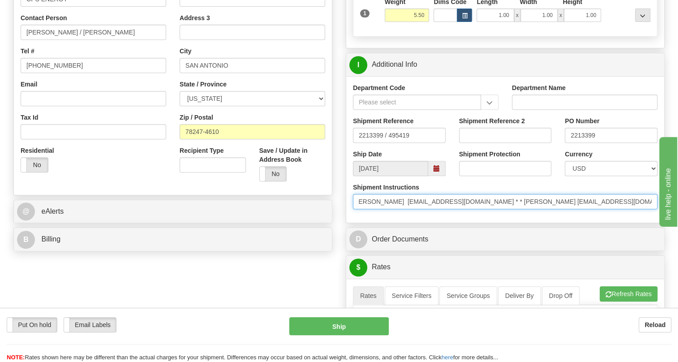
scroll to position [0, 121]
drag, startPoint x: 530, startPoint y: 225, endPoint x: 645, endPoint y: 226, distance: 114.2
click at [645, 209] on input "* SAWS Cagnon (E-0324-0000078) * * Rosalinda Ramirez mrramirez@cpsenergy.com * …" at bounding box center [505, 201] width 304 height 15
click at [650, 209] on input "* SAWS Cagnon (E-0324-0000078) * * Rosalinda Ramirez mrramirez@cpsenergy.com * …" at bounding box center [505, 201] width 304 height 15
drag, startPoint x: 650, startPoint y: 222, endPoint x: 613, endPoint y: 225, distance: 37.3
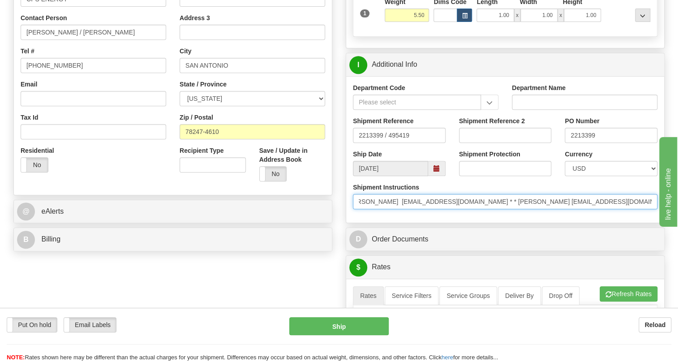
click at [613, 209] on input "* SAWS Cagnon (E-0324-0000078) * * Rosalinda Ramirez mrramirez@cpsenergy.com * …" at bounding box center [505, 201] width 304 height 15
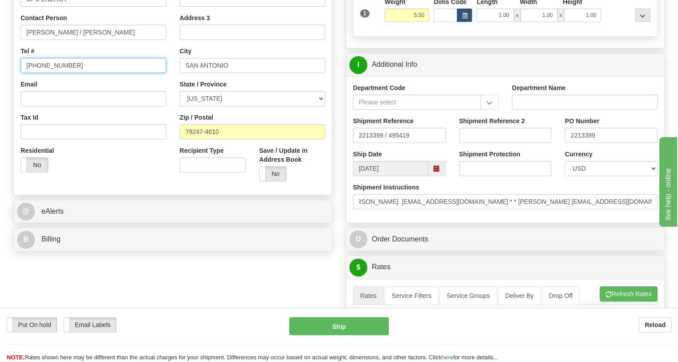
scroll to position [0, 0]
click at [53, 73] on input "(779)7960565" at bounding box center [93, 65] width 145 height 15
paste input "210.353.2316"
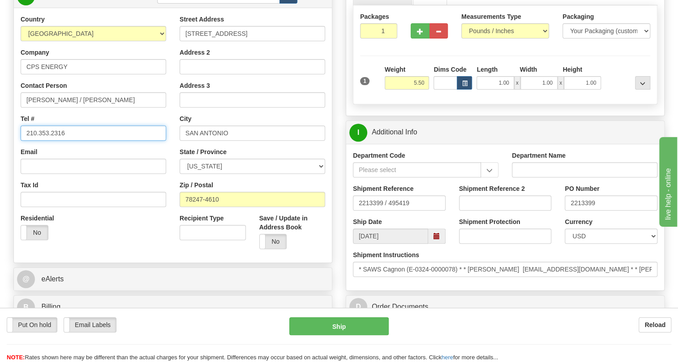
scroll to position [122, 0]
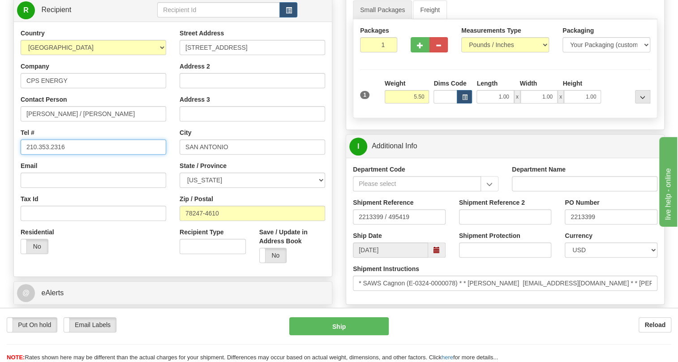
type input "210.353.2316"
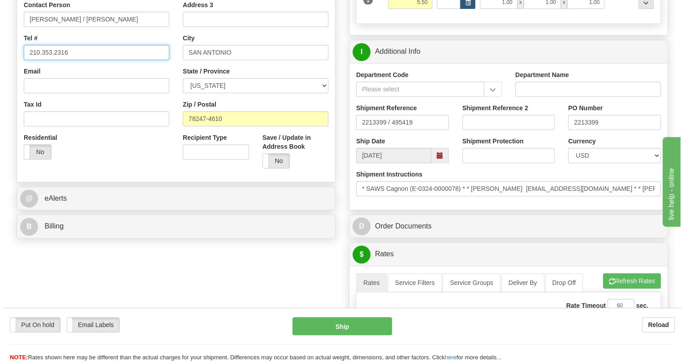
scroll to position [244, 0]
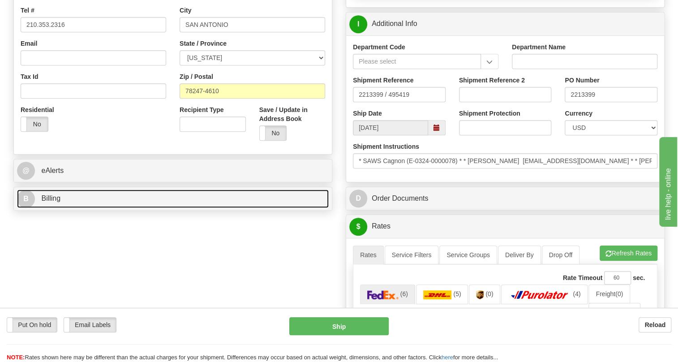
click at [53, 202] on span "Billing" at bounding box center [50, 198] width 19 height 8
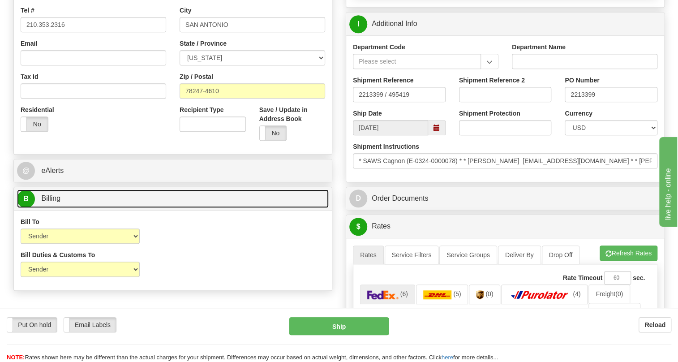
click at [53, 202] on span "Billing" at bounding box center [50, 198] width 19 height 8
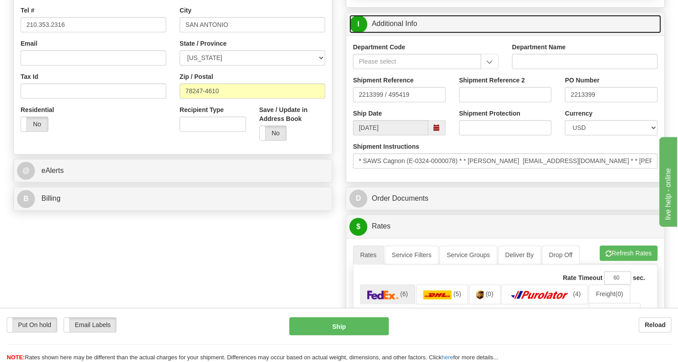
click at [403, 33] on link "I Additional Info" at bounding box center [505, 24] width 312 height 18
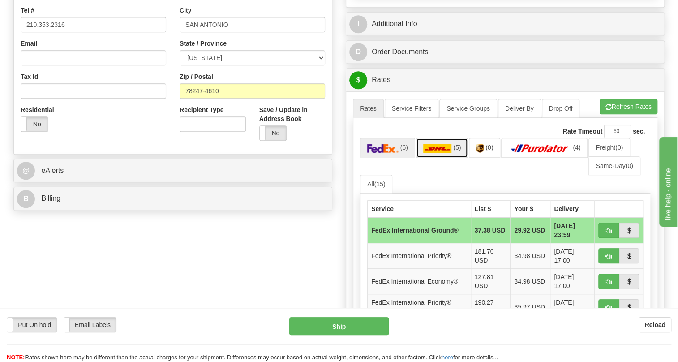
click at [447, 153] on img at bounding box center [437, 148] width 29 height 9
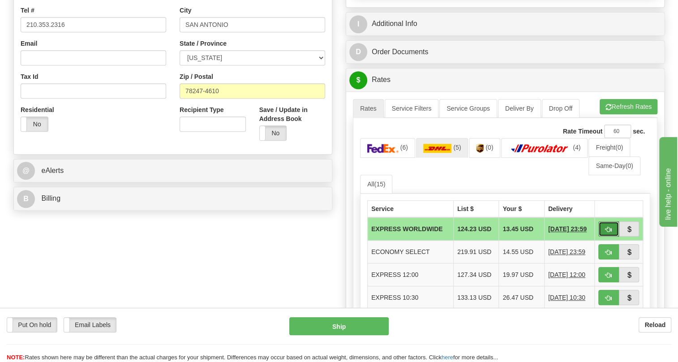
click at [612, 236] on button "button" at bounding box center [608, 228] width 21 height 15
type input "P"
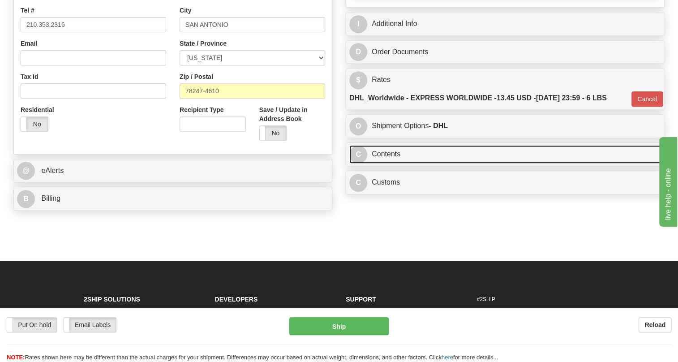
click at [382, 163] on link "C Contents" at bounding box center [505, 154] width 312 height 18
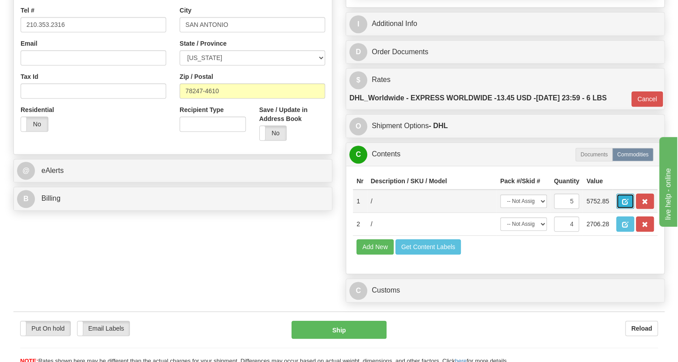
click at [621, 209] on button "button" at bounding box center [625, 200] width 18 height 15
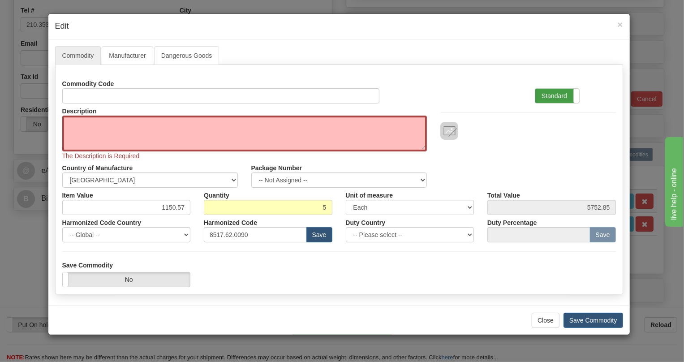
click at [543, 94] on label "Standard" at bounding box center [557, 96] width 44 height 14
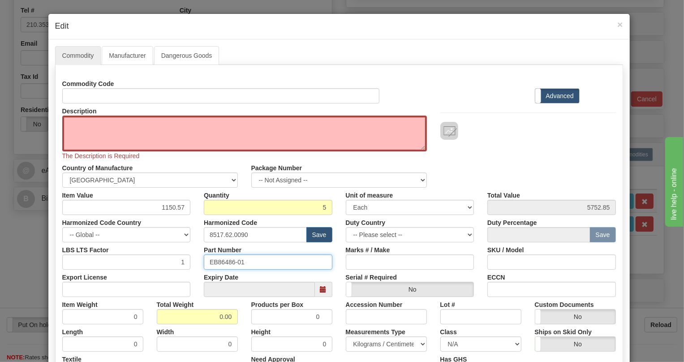
drag, startPoint x: 243, startPoint y: 262, endPoint x: 202, endPoint y: 261, distance: 40.7
click at [204, 261] on input "EB86486-01" at bounding box center [268, 261] width 128 height 15
click at [72, 123] on textarea "Description" at bounding box center [244, 133] width 364 height 36
paste textarea "COAX UNIT"
type textarea "COAX UNIT"
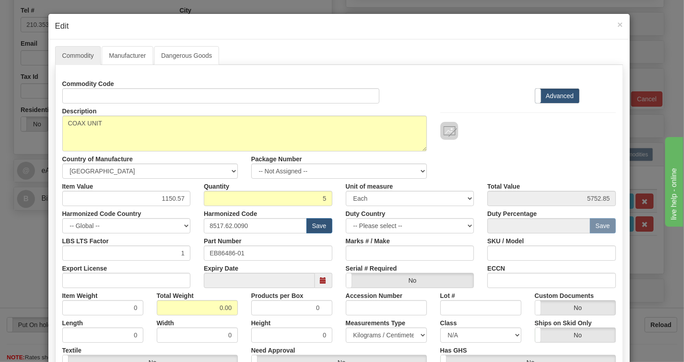
click at [334, 286] on div "Expiry Date" at bounding box center [268, 274] width 142 height 27
click at [163, 201] on input "1150.57" at bounding box center [126, 198] width 128 height 15
type input "920.45"
type input "4602.25"
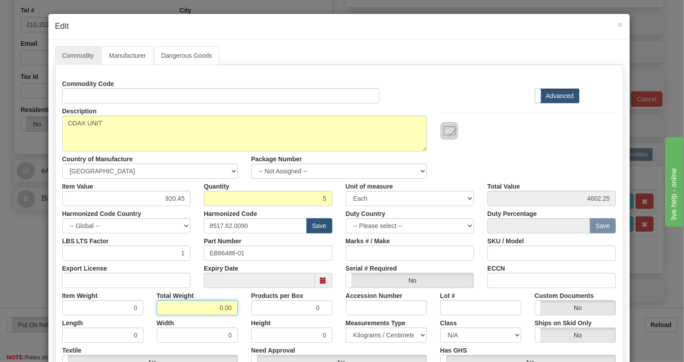
click at [206, 307] on input "0.00" at bounding box center [197, 307] width 81 height 15
type input "1.00"
type input "0.2000"
click at [379, 332] on select "Pounds / Inches Kilograms / Centimeters" at bounding box center [386, 334] width 81 height 15
select select "0"
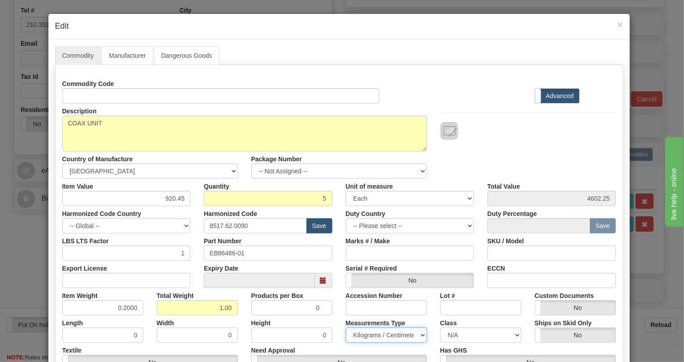
click at [346, 327] on select "Pounds / Inches Kilograms / Centimeters" at bounding box center [386, 334] width 81 height 15
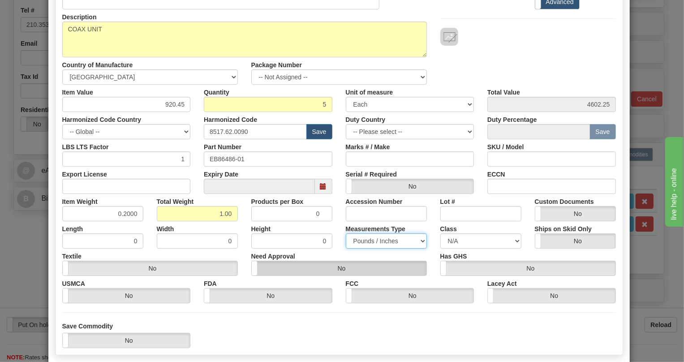
scroll to position [122, 0]
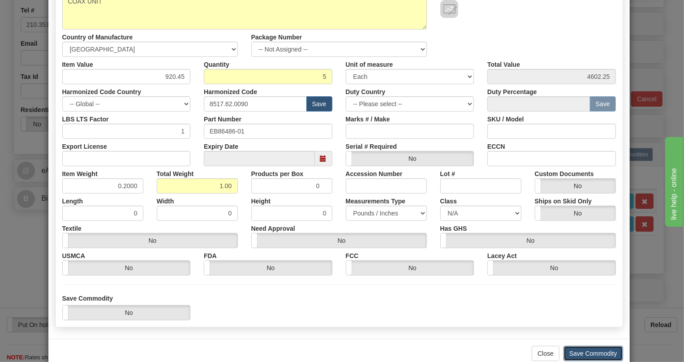
click at [595, 350] on button "Save Commodity" at bounding box center [593, 353] width 60 height 15
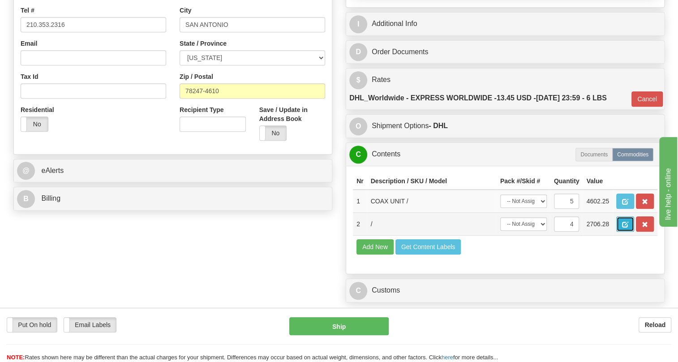
click at [625, 227] on span "button" at bounding box center [625, 225] width 6 height 6
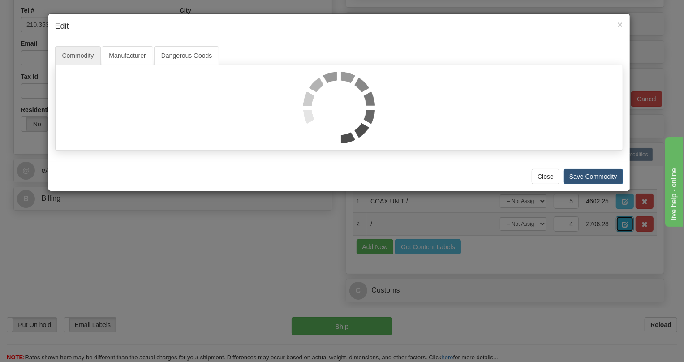
scroll to position [0, 0]
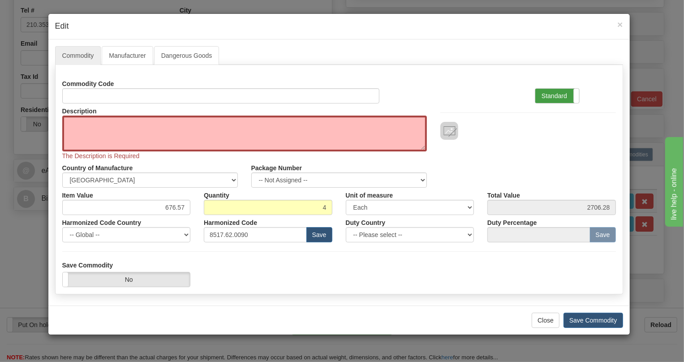
click at [549, 94] on label "Standard" at bounding box center [557, 96] width 44 height 14
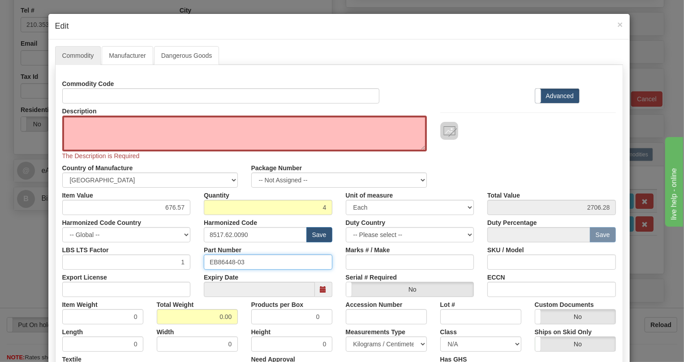
click at [225, 262] on input "EB86448-03" at bounding box center [268, 261] width 128 height 15
click at [82, 125] on textarea "Description" at bounding box center [244, 133] width 364 height 36
paste textarea "DATA-LS UNIT"
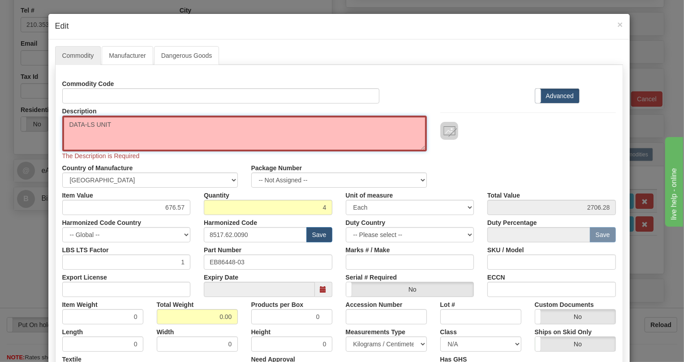
type textarea "DATA-LS UNIT"
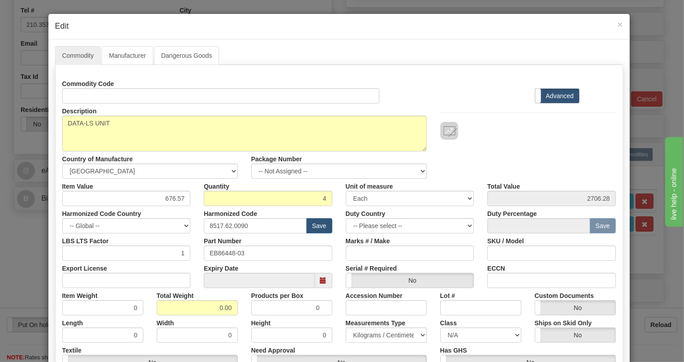
click at [203, 161] on div "Country of Manufacture -- Unknown -- AFGHANISTAN ALAND ISLANDS ALBANIA ALGERIA …" at bounding box center [150, 164] width 189 height 27
click at [175, 197] on input "676.57" at bounding box center [126, 198] width 128 height 15
type input "541.25"
type input "2165.00"
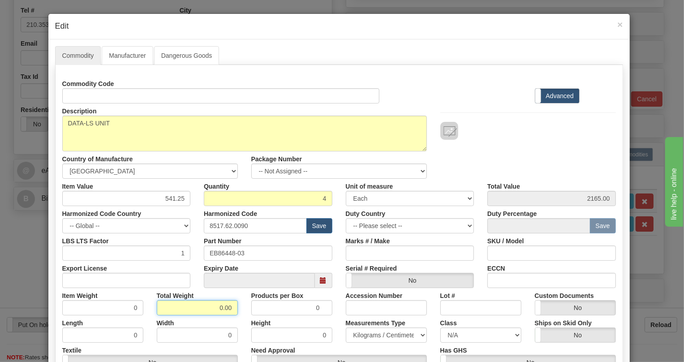
click at [218, 309] on input "0.00" at bounding box center [197, 307] width 81 height 15
type input "1.00"
type input "0.2500"
click at [376, 338] on select "Pounds / Inches Kilograms / Centimeters" at bounding box center [386, 334] width 81 height 15
select select "0"
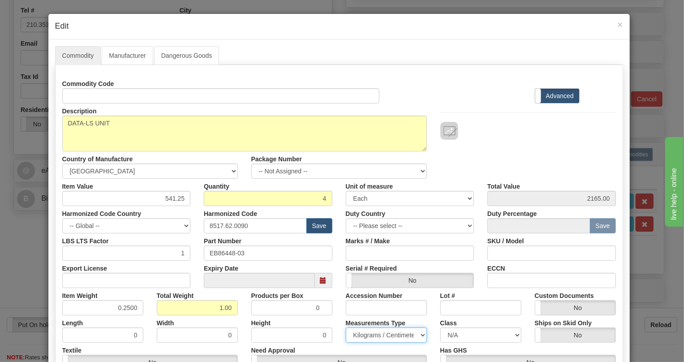
click at [346, 327] on select "Pounds / Inches Kilograms / Centimeters" at bounding box center [386, 334] width 81 height 15
click at [339, 288] on div "Accession Number" at bounding box center [386, 301] width 94 height 27
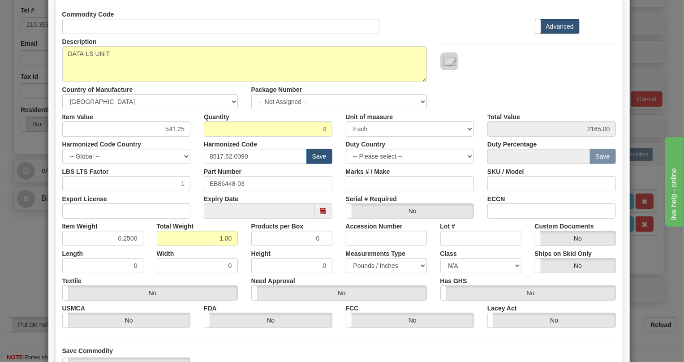
scroll to position [59, 0]
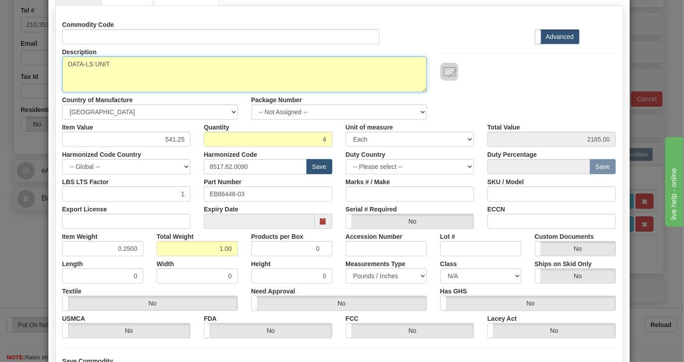
click at [126, 60] on textarea "DATA-LS UNIT" at bounding box center [244, 74] width 364 height 36
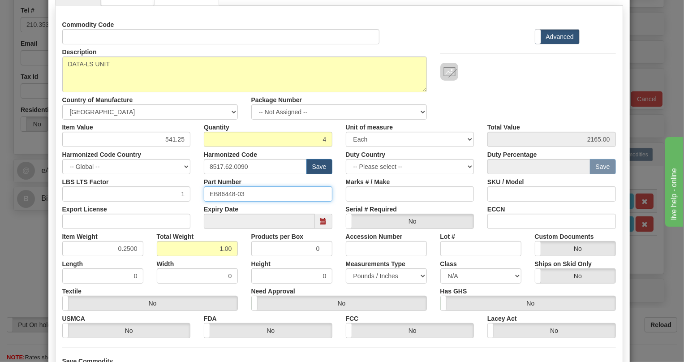
click at [227, 193] on input "EB86448-03" at bounding box center [268, 193] width 128 height 15
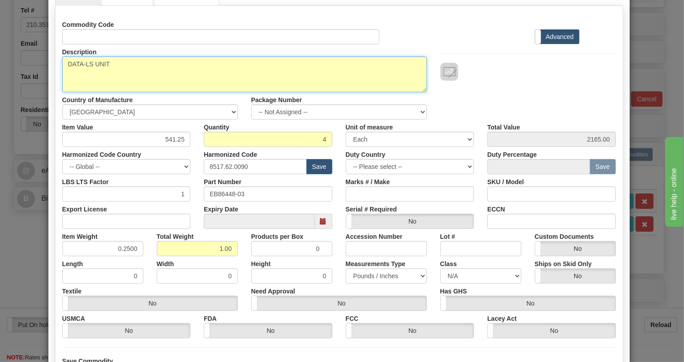
click at [120, 63] on textarea "DATA-LS UNIT" at bounding box center [244, 74] width 364 height 36
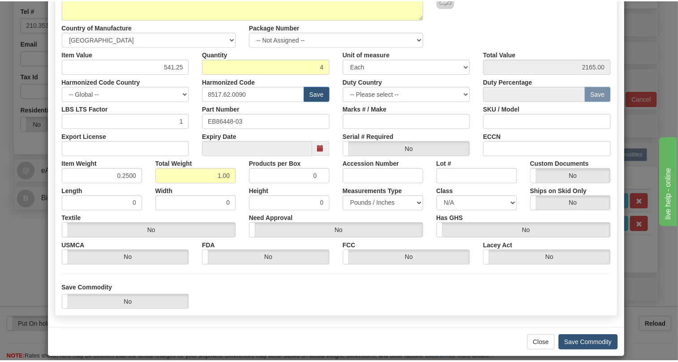
scroll to position [141, 0]
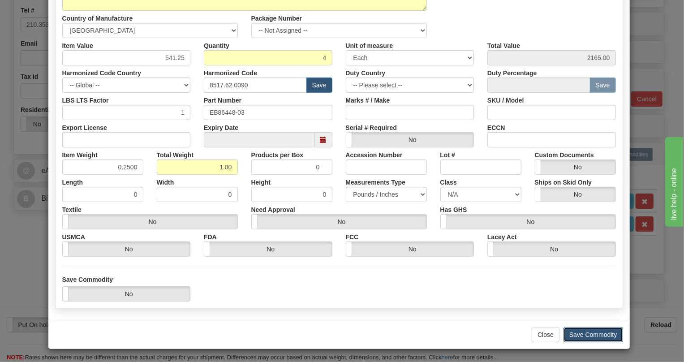
click at [584, 333] on button "Save Commodity" at bounding box center [593, 334] width 60 height 15
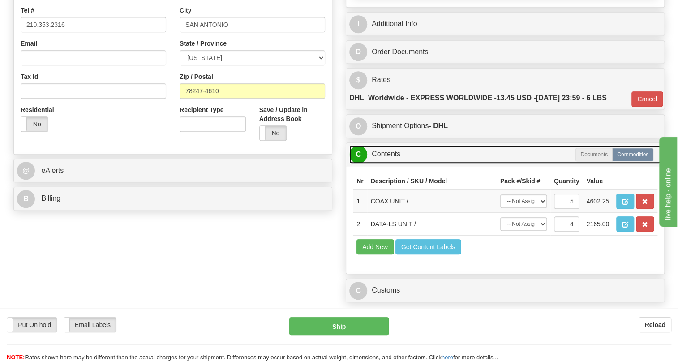
click at [394, 163] on link "C Contents" at bounding box center [505, 154] width 312 height 18
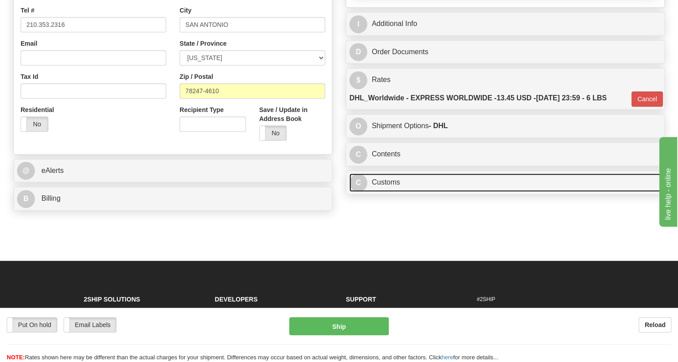
click at [385, 192] on link "C Customs" at bounding box center [505, 182] width 312 height 18
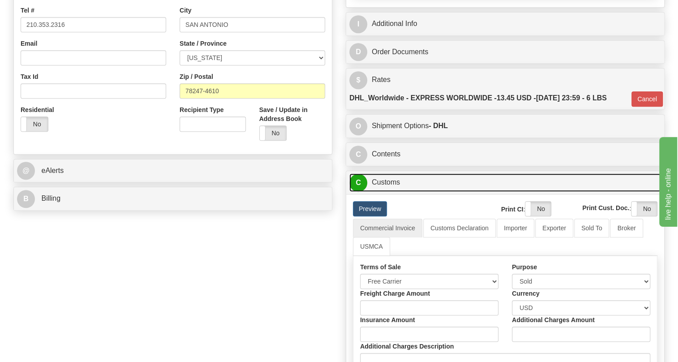
click at [385, 192] on link "C Customs" at bounding box center [505, 182] width 312 height 18
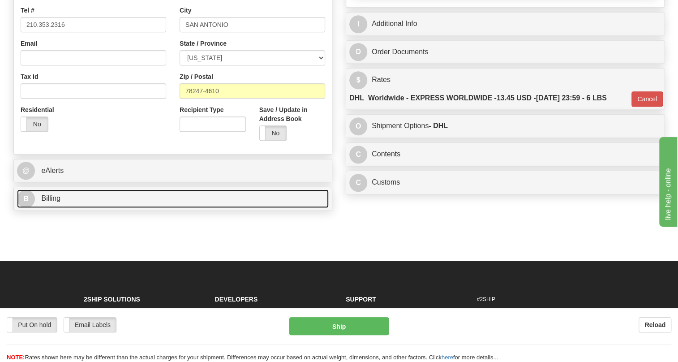
click at [53, 202] on span "Billing" at bounding box center [50, 198] width 19 height 8
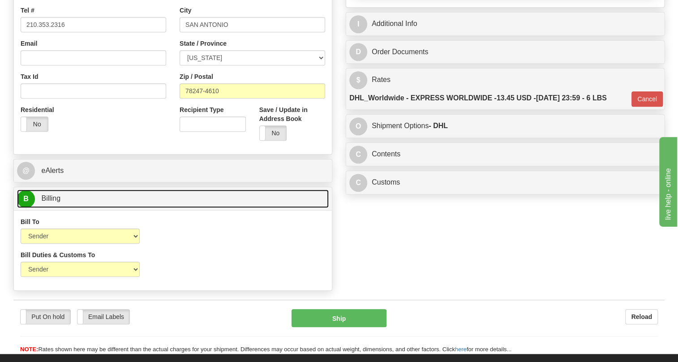
click at [53, 202] on span "Billing" at bounding box center [50, 198] width 19 height 8
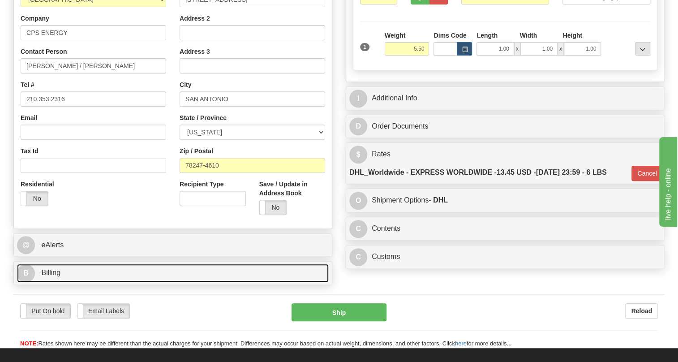
scroll to position [163, 0]
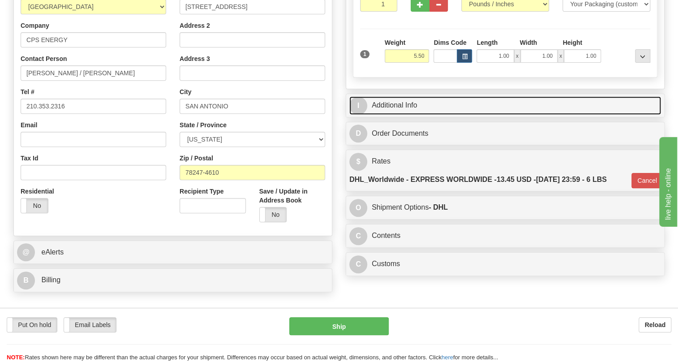
click at [404, 115] on link "I Additional Info" at bounding box center [505, 105] width 312 height 18
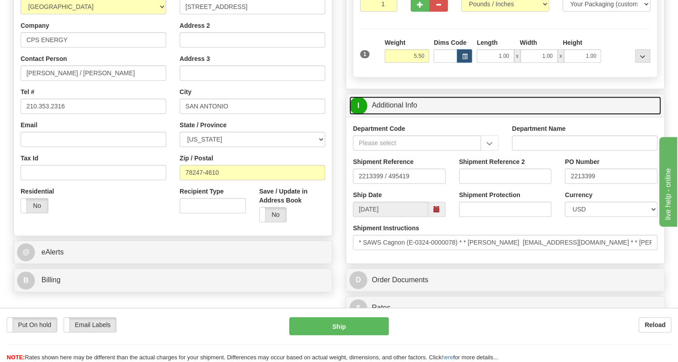
click at [404, 115] on link "I Additional Info" at bounding box center [505, 105] width 312 height 18
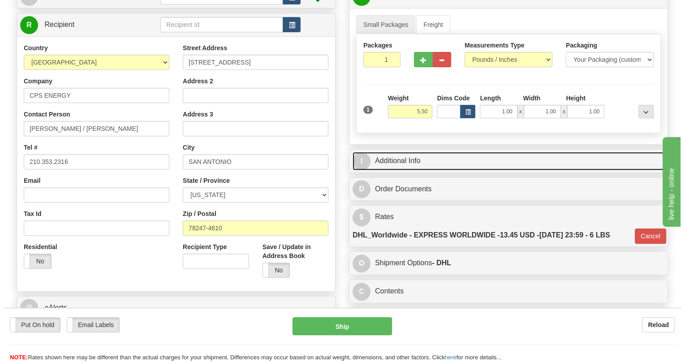
scroll to position [81, 0]
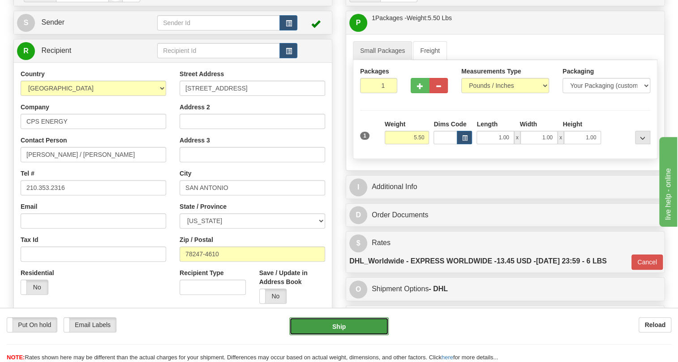
click at [336, 327] on button "Ship" at bounding box center [338, 326] width 99 height 18
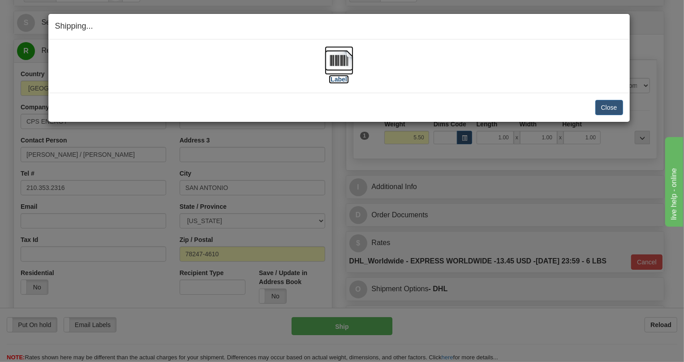
click at [338, 64] on img at bounding box center [339, 60] width 29 height 29
click at [606, 106] on button "Close" at bounding box center [609, 107] width 28 height 15
